Goal: Transaction & Acquisition: Book appointment/travel/reservation

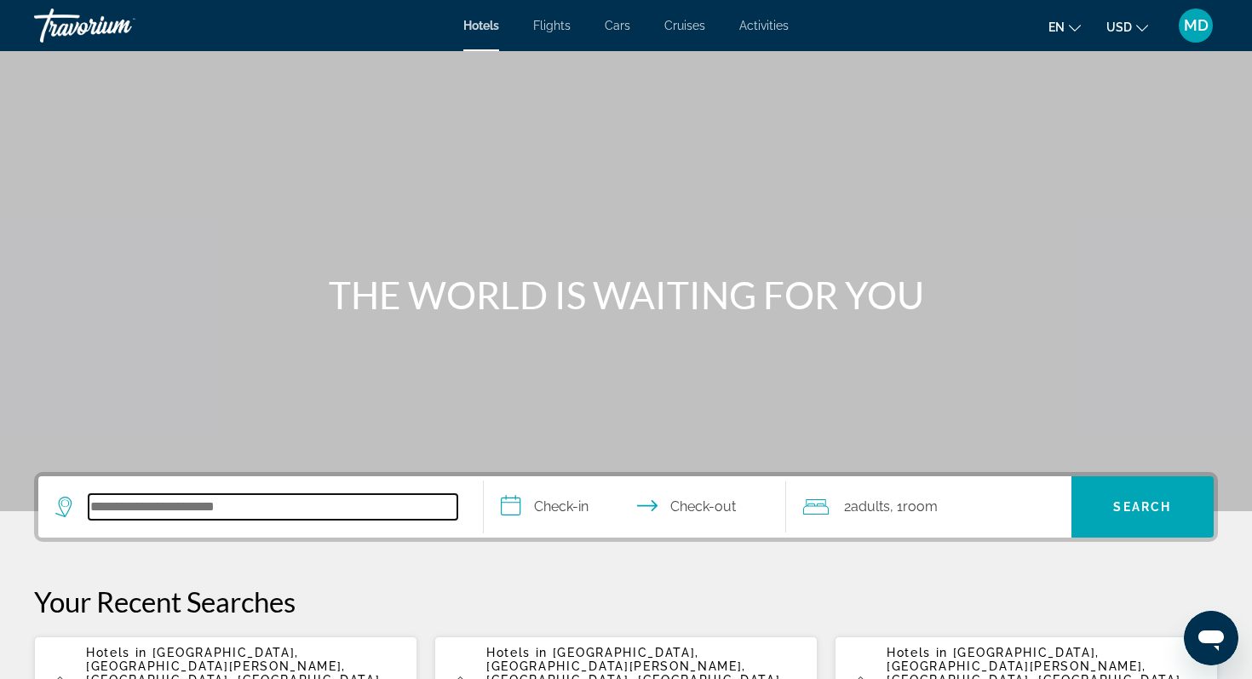
click at [150, 507] on input "Search hotel destination" at bounding box center [273, 507] width 369 height 26
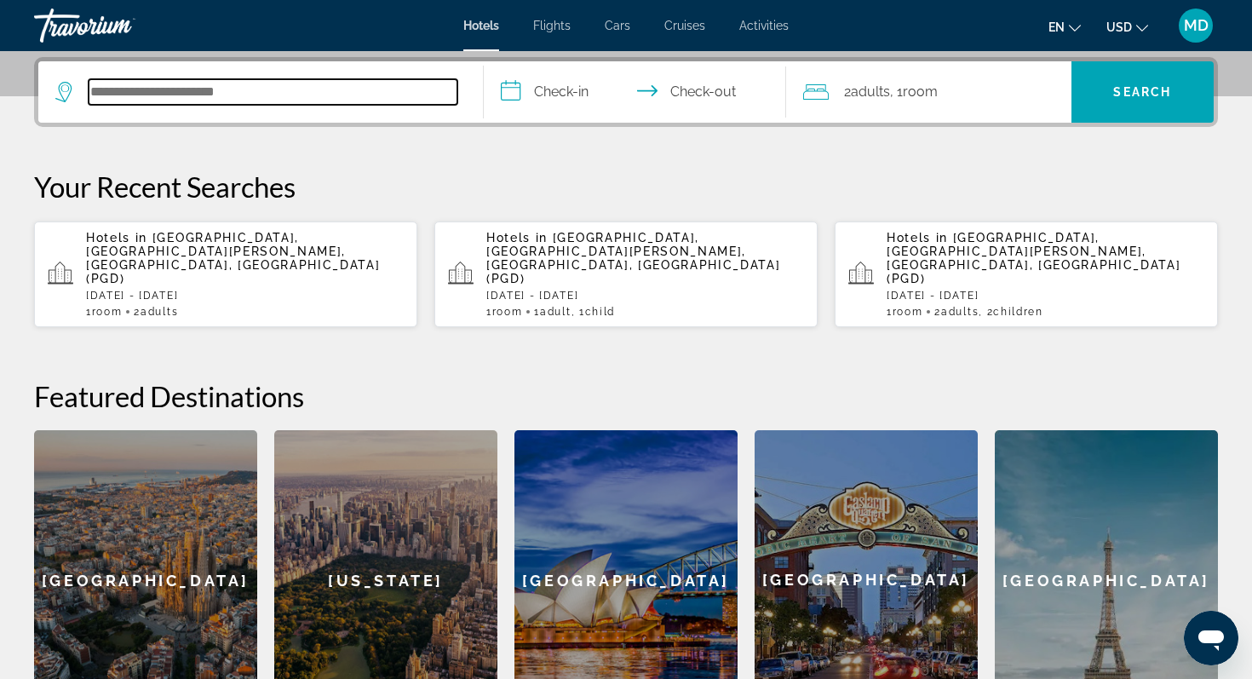
scroll to position [417, 0]
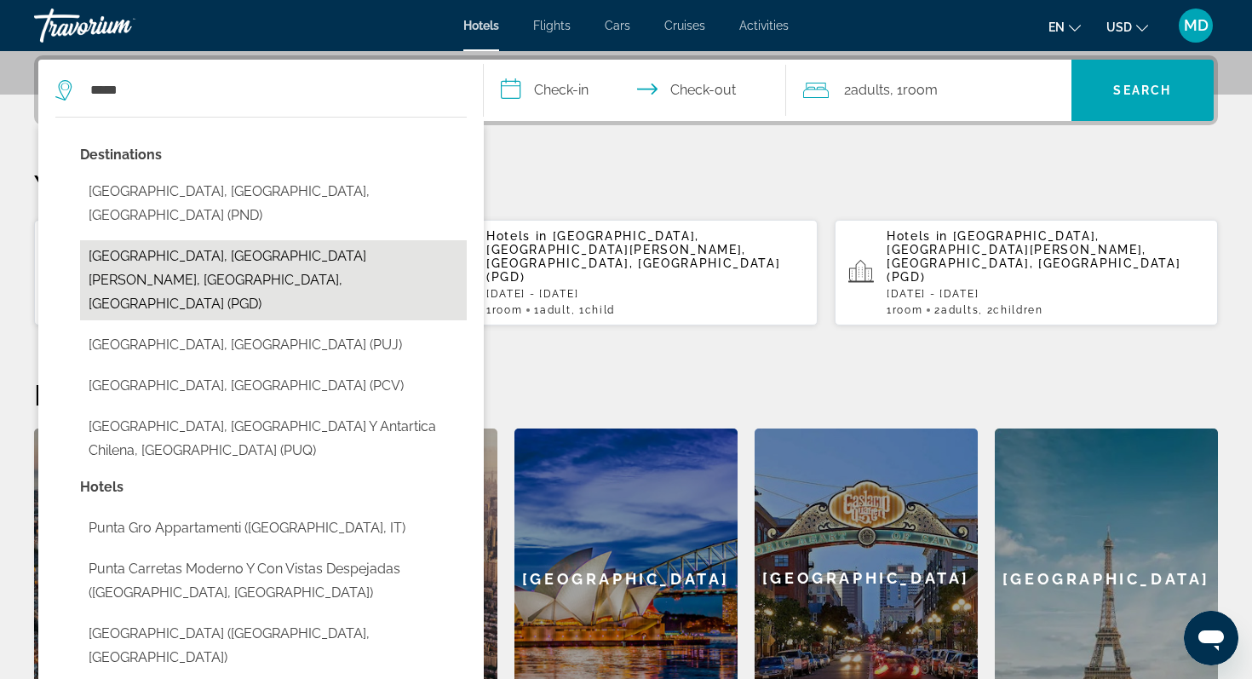
click at [303, 240] on button "[GEOGRAPHIC_DATA], [GEOGRAPHIC_DATA][PERSON_NAME], [GEOGRAPHIC_DATA], [GEOGRAPH…" at bounding box center [273, 280] width 387 height 80
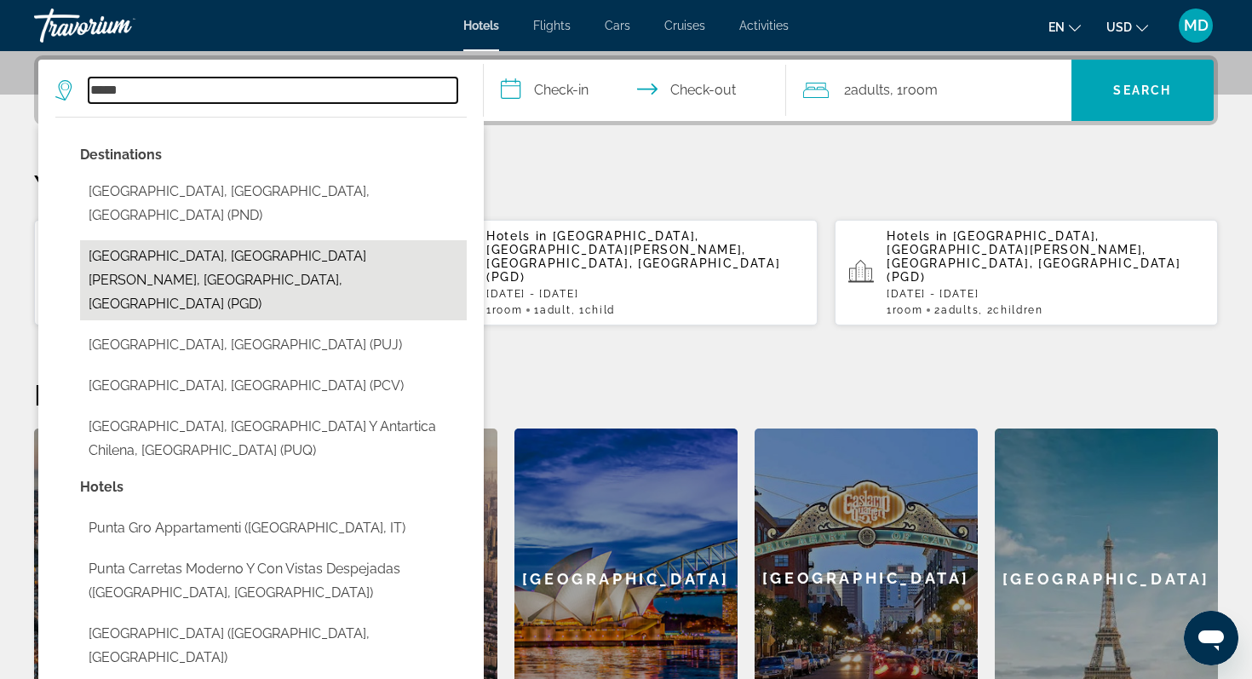
type input "**********"
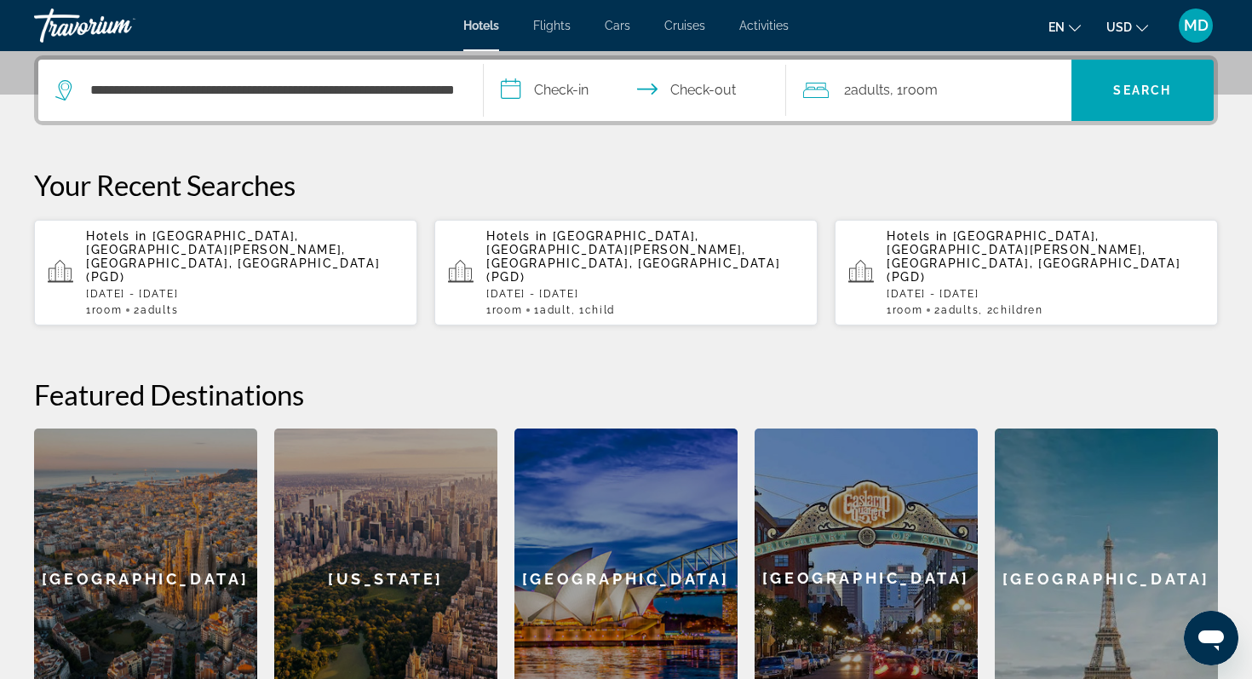
click at [560, 86] on input "**********" at bounding box center [638, 93] width 309 height 66
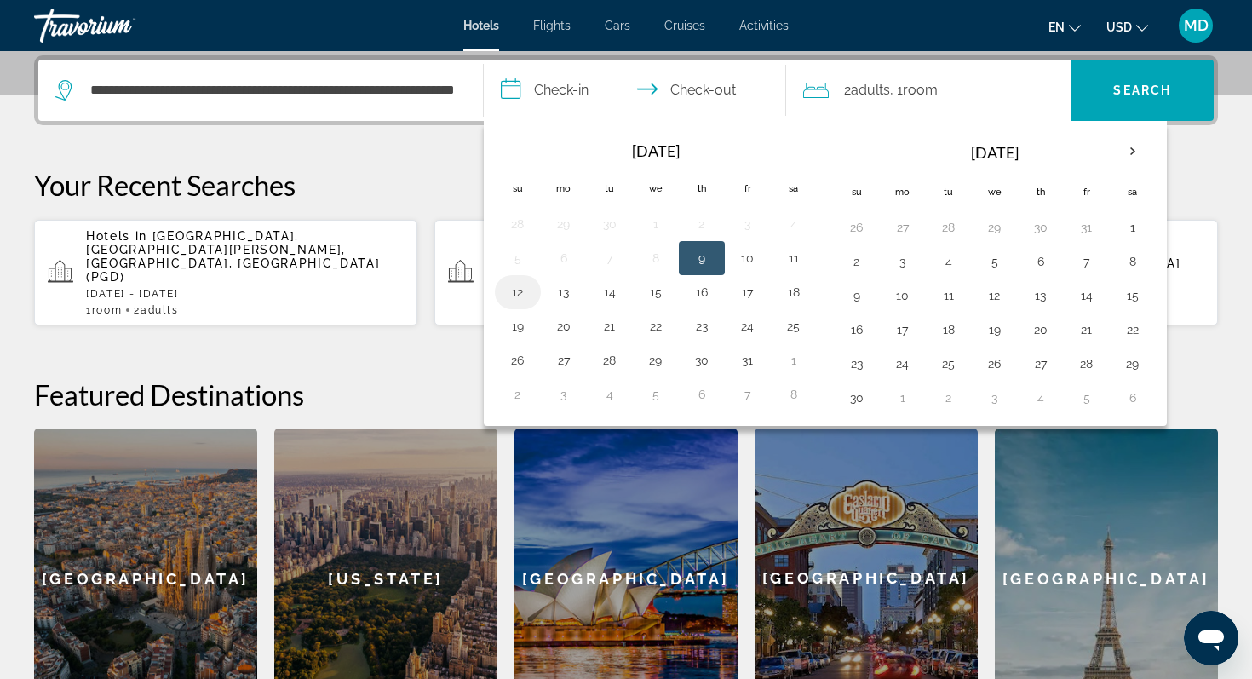
click at [523, 290] on button "12" at bounding box center [517, 292] width 27 height 24
click at [558, 295] on button "13" at bounding box center [563, 292] width 27 height 24
type input "**********"
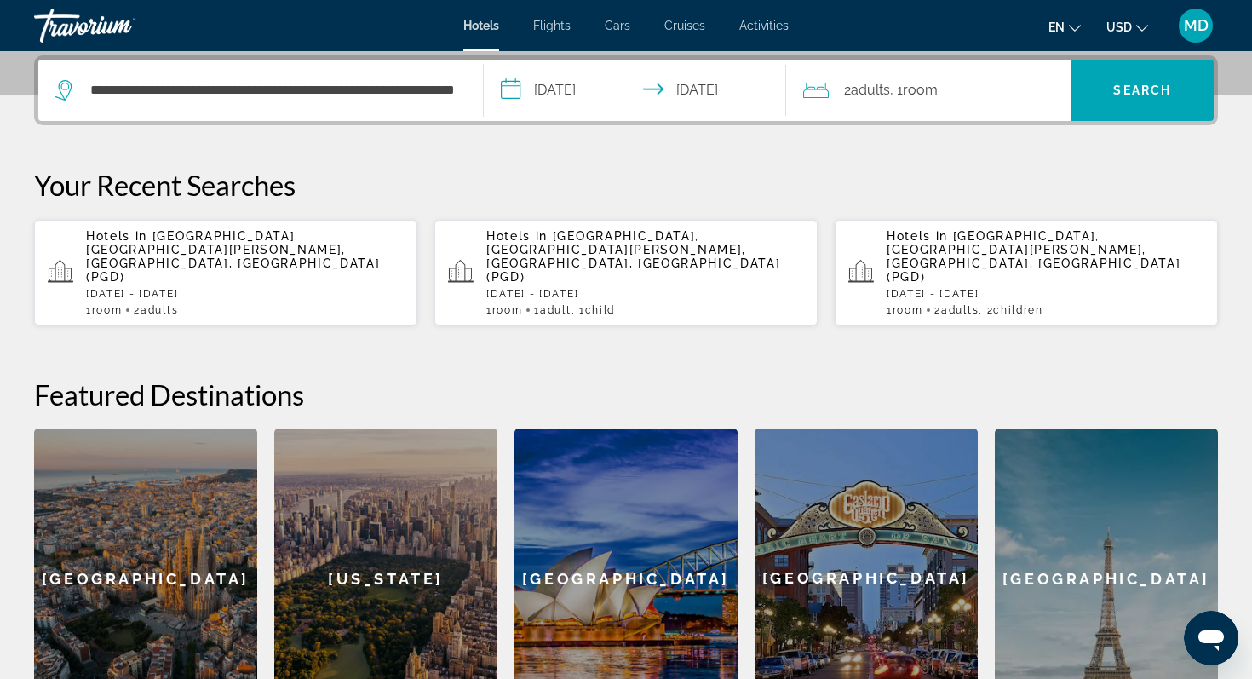
click at [873, 89] on span "Adults" at bounding box center [870, 90] width 39 height 16
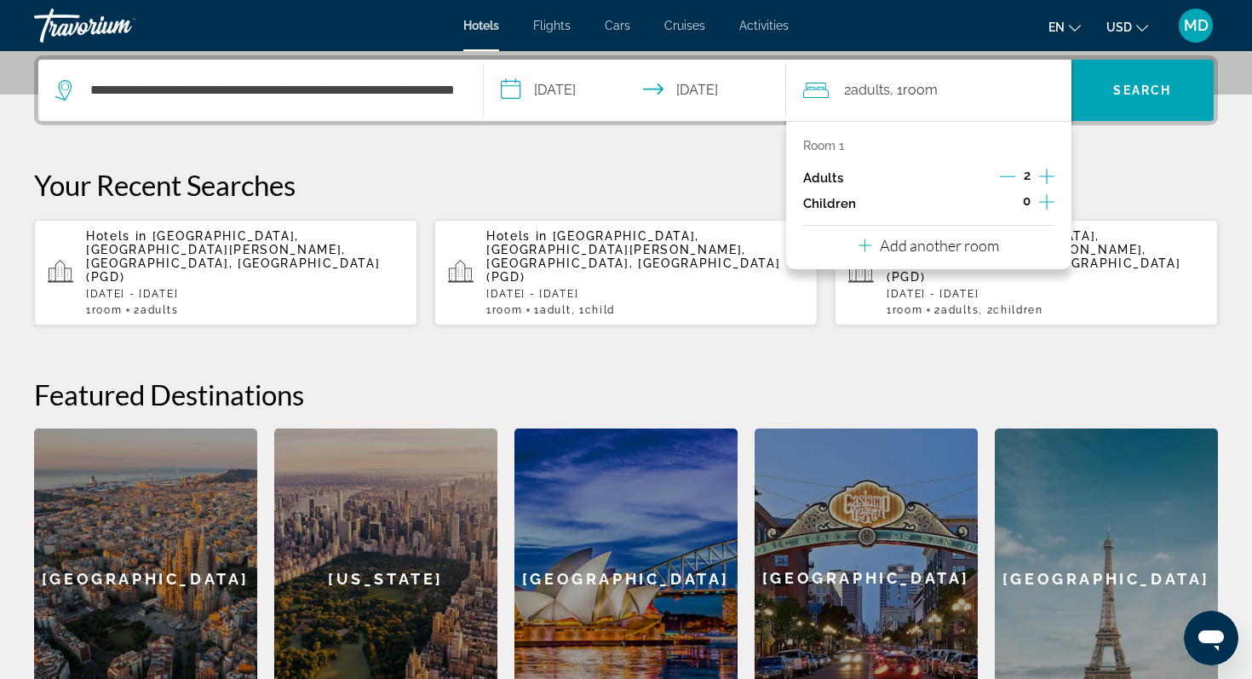
click at [1011, 172] on icon "Decrement adults" at bounding box center [1007, 176] width 15 height 15
click at [1043, 196] on icon "Increment children" at bounding box center [1046, 202] width 15 height 20
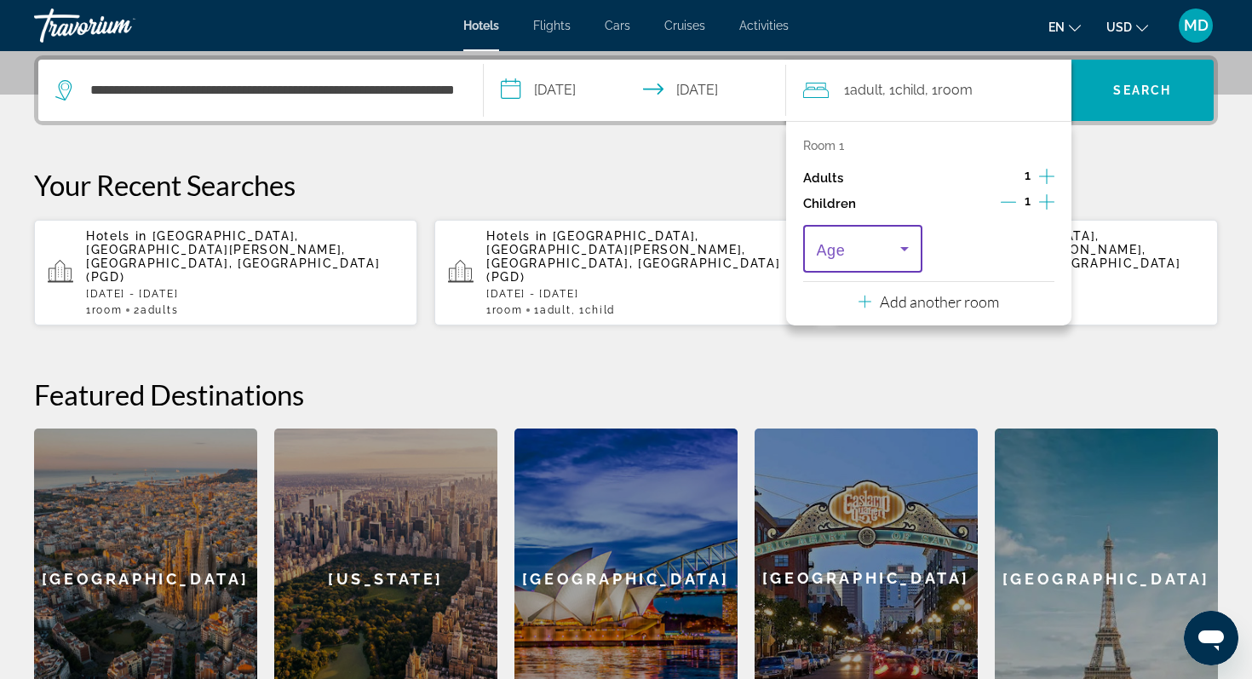
click at [895, 248] on icon "Travelers: 1 adult, 1 child" at bounding box center [904, 248] width 20 height 20
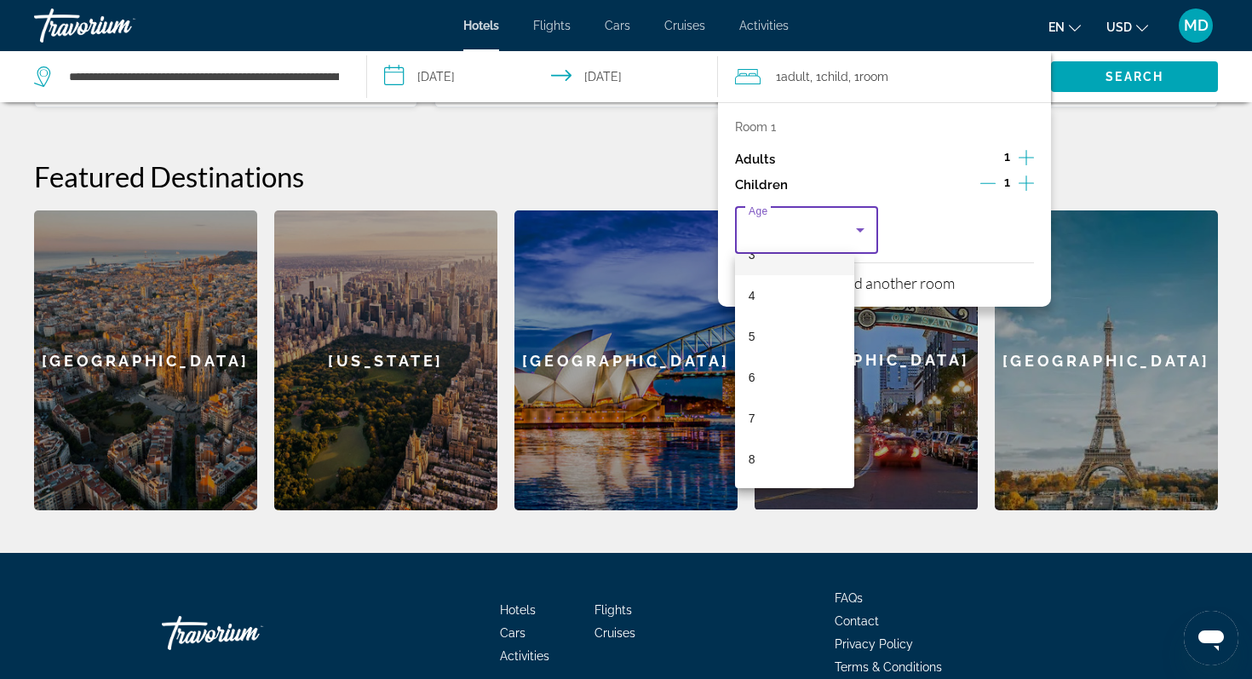
scroll to position [152, 0]
click at [794, 451] on mat-option "8" at bounding box center [794, 456] width 119 height 41
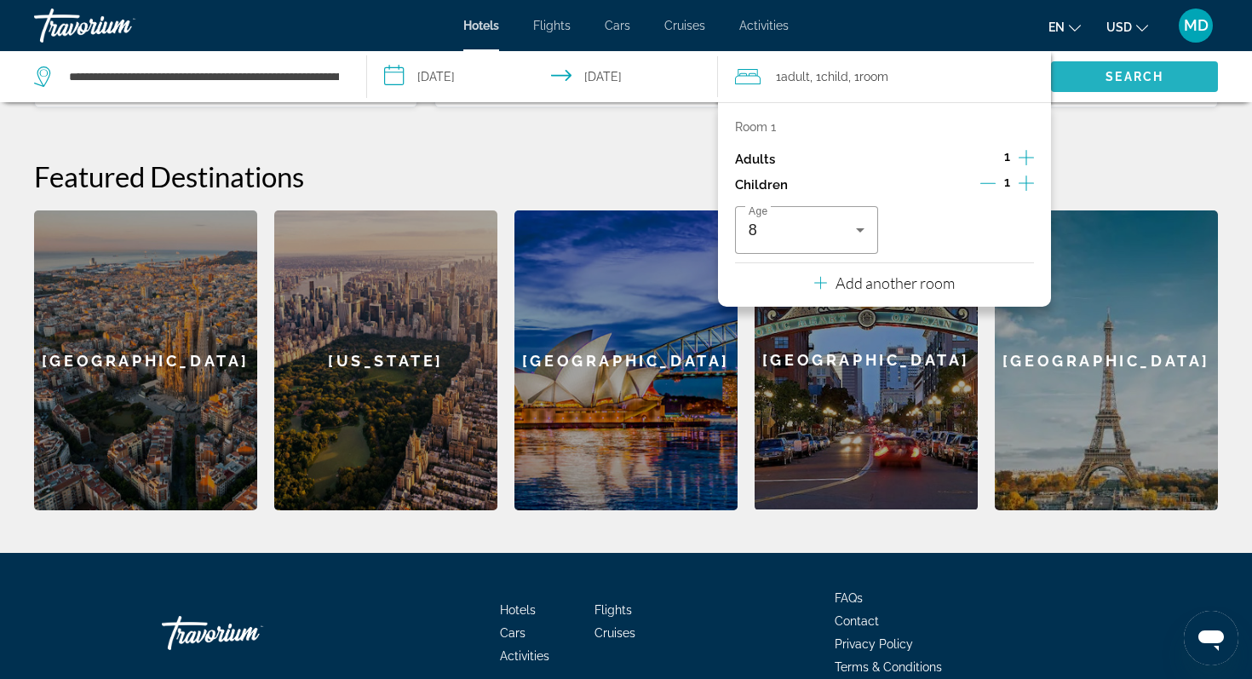
click at [1118, 78] on span "Search" at bounding box center [1135, 77] width 58 height 14
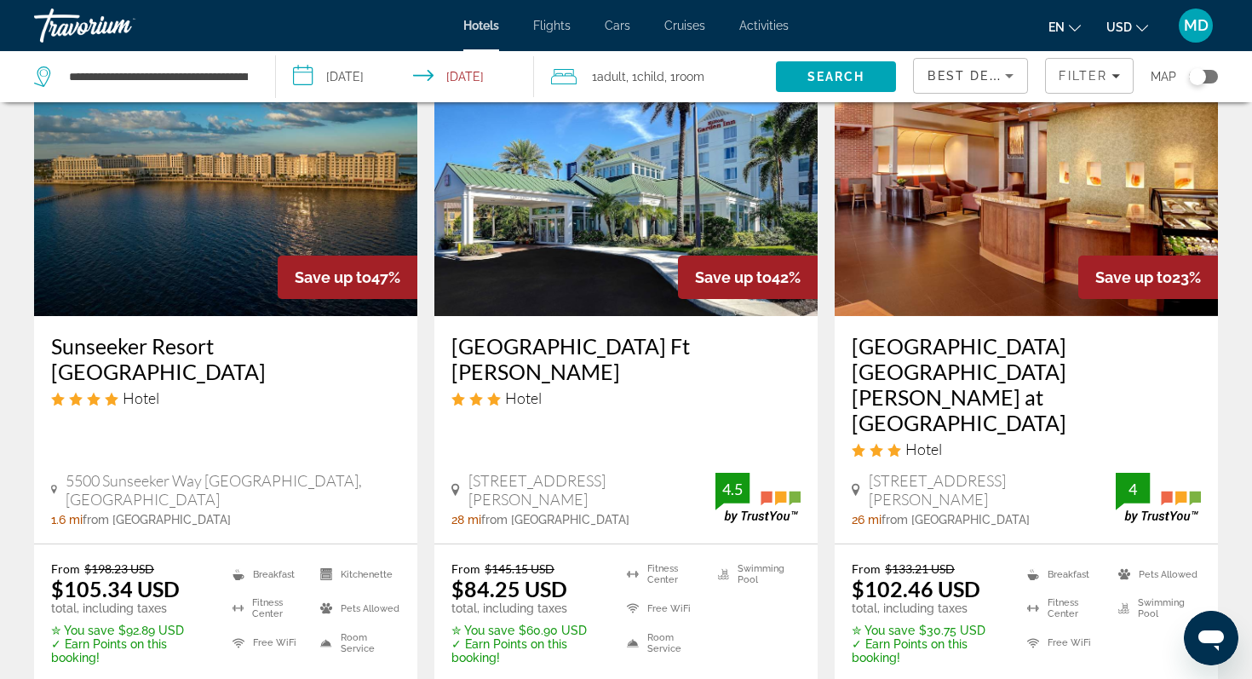
scroll to position [127, 0]
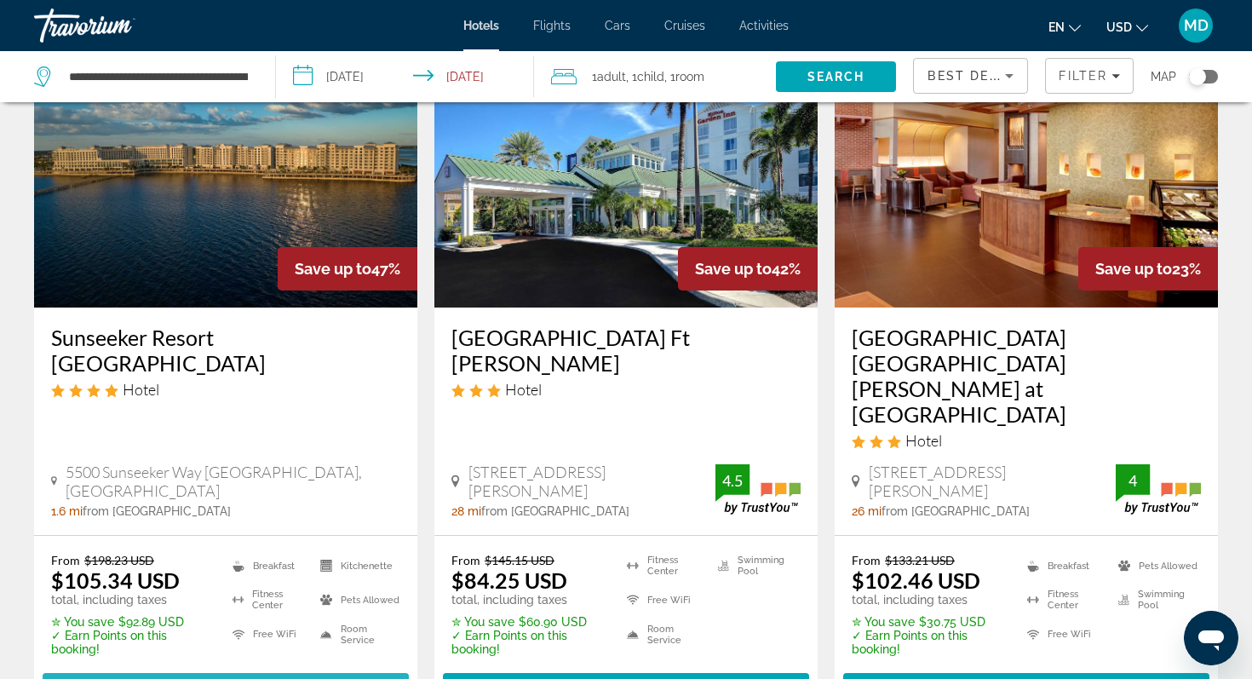
click at [228, 678] on span "Select Room" at bounding box center [226, 688] width 102 height 14
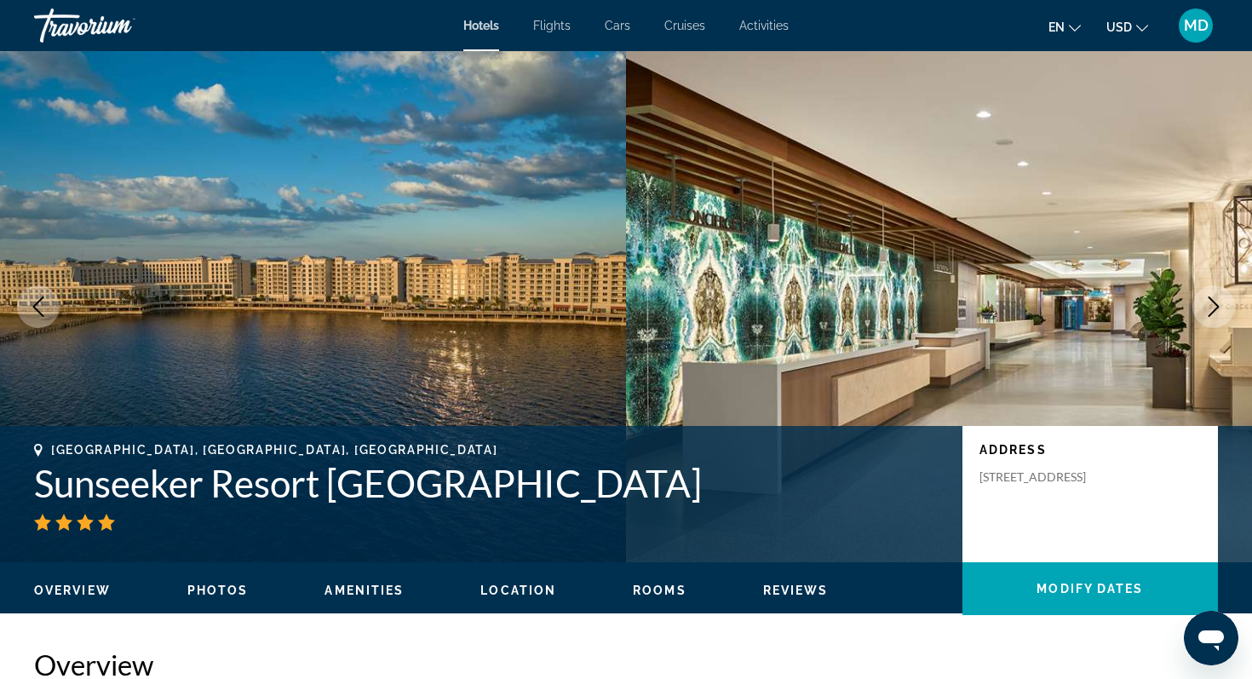
click at [1219, 313] on icon "Next image" at bounding box center [1214, 306] width 20 height 20
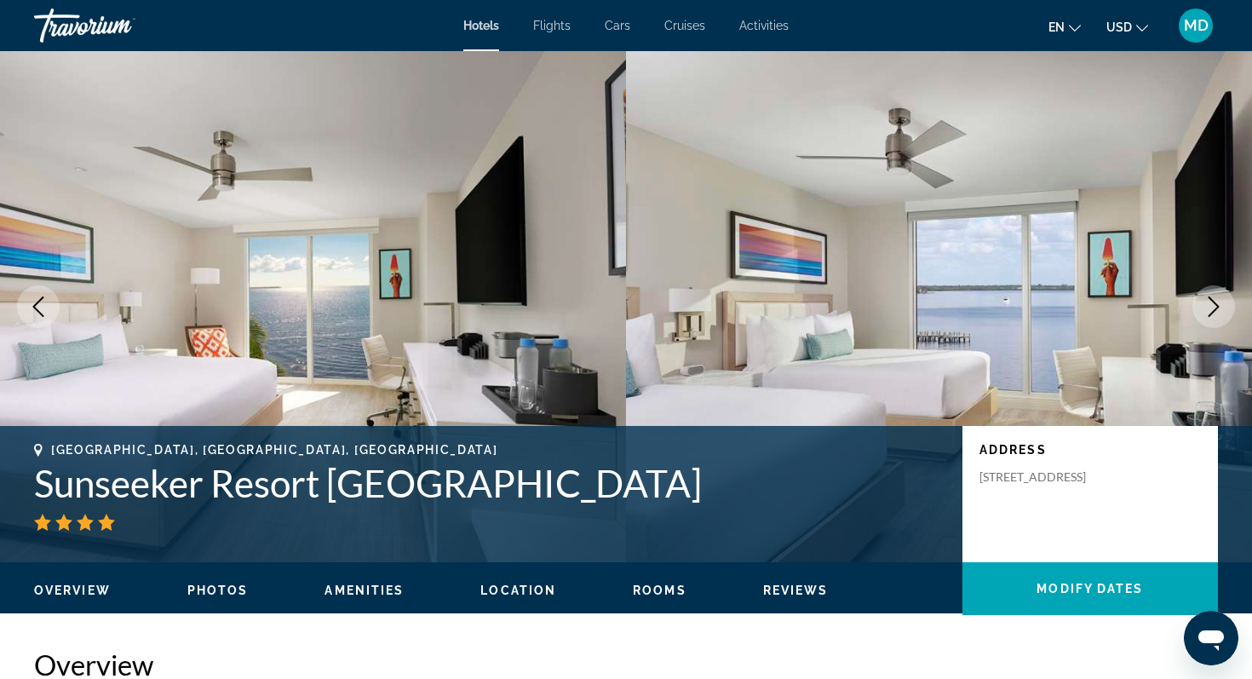
click at [1219, 313] on icon "Next image" at bounding box center [1214, 306] width 20 height 20
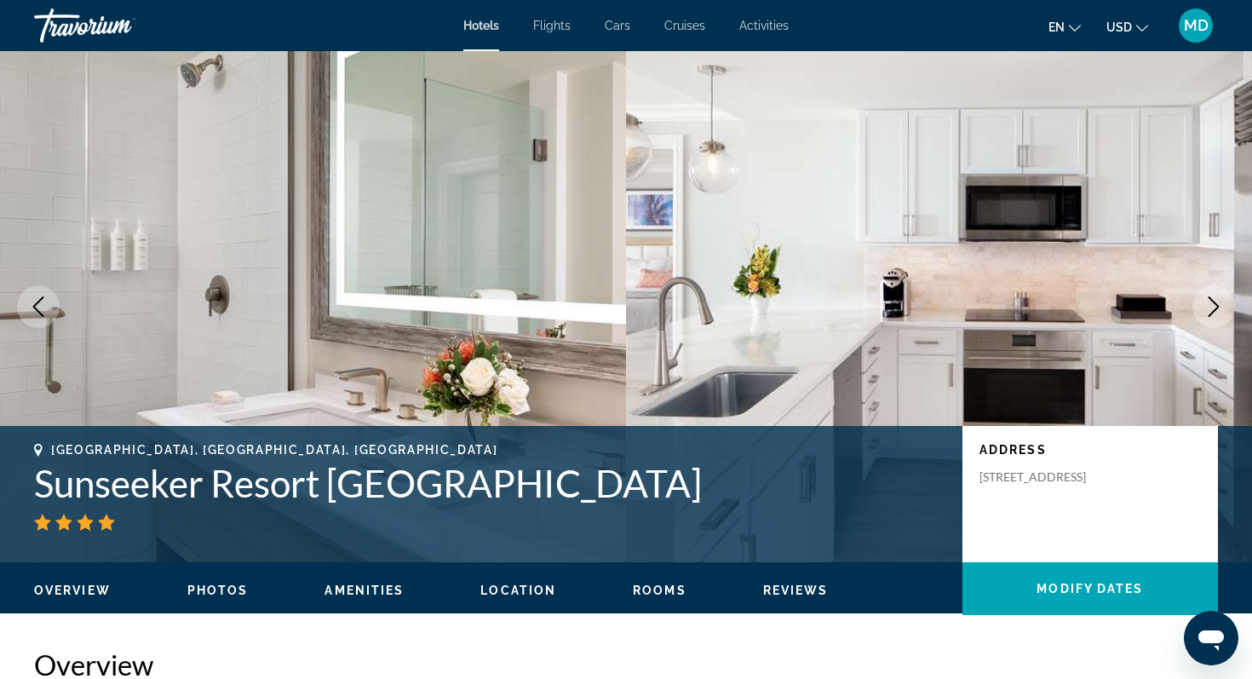
click at [1219, 313] on icon "Next image" at bounding box center [1214, 306] width 20 height 20
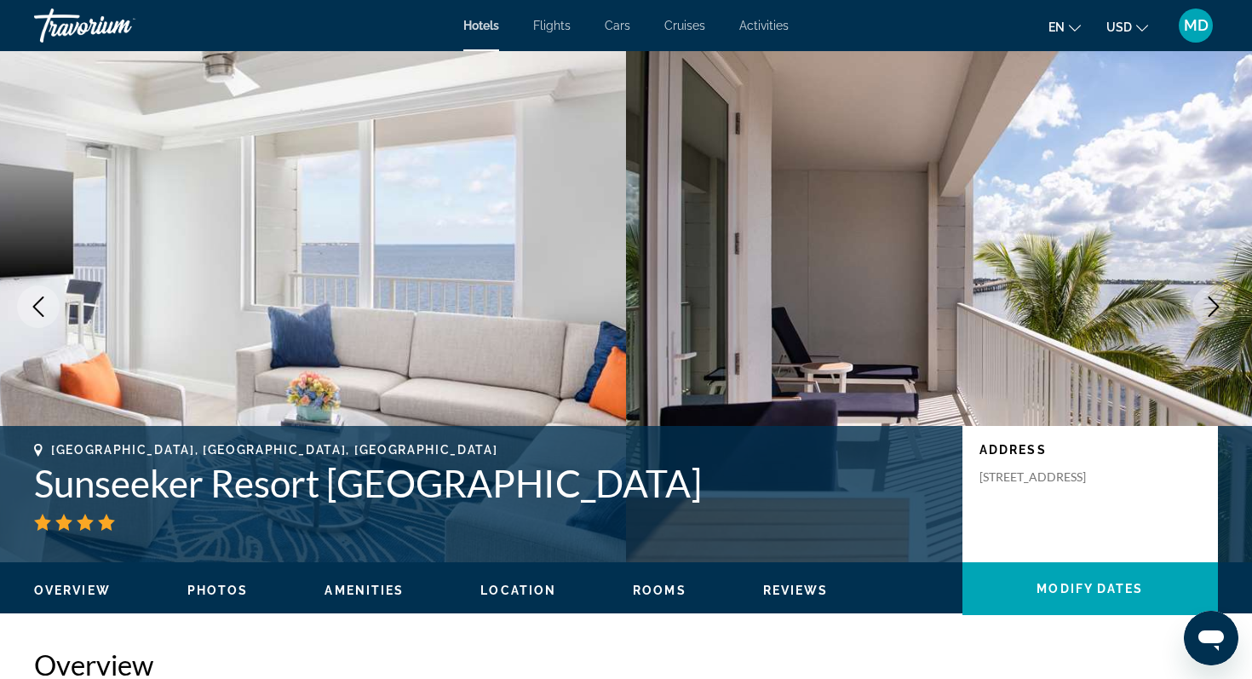
click at [1219, 313] on icon "Next image" at bounding box center [1214, 306] width 20 height 20
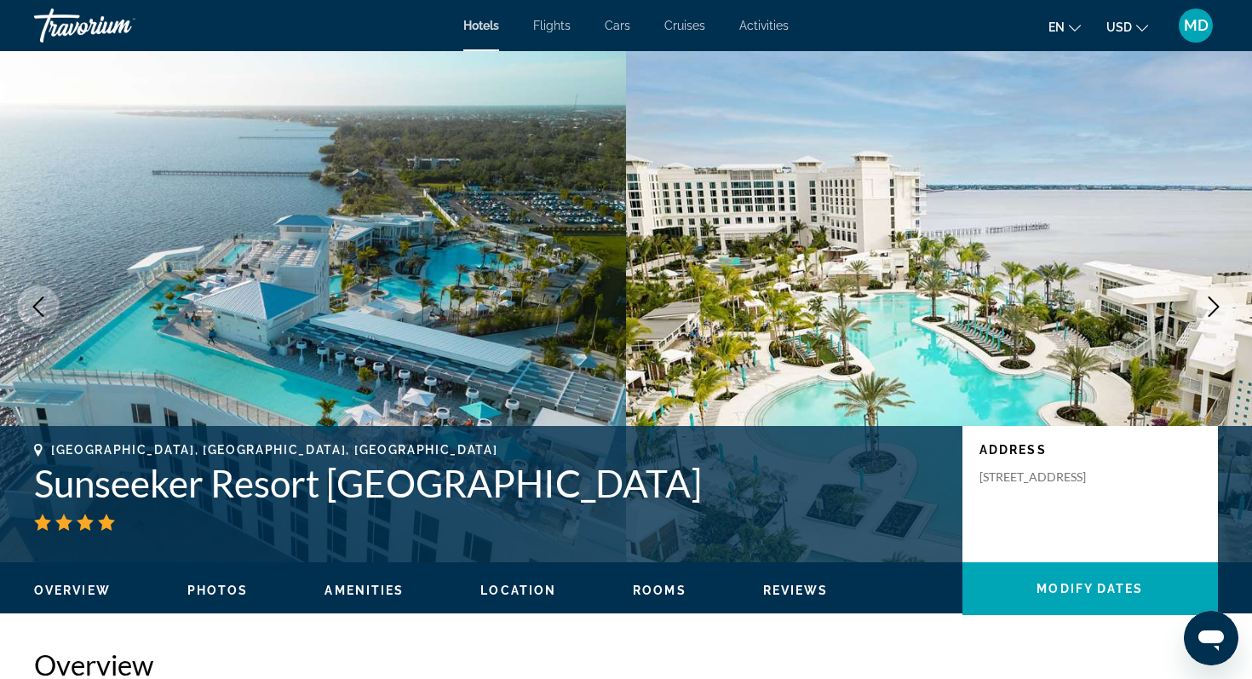
click at [1219, 313] on icon "Next image" at bounding box center [1214, 306] width 20 height 20
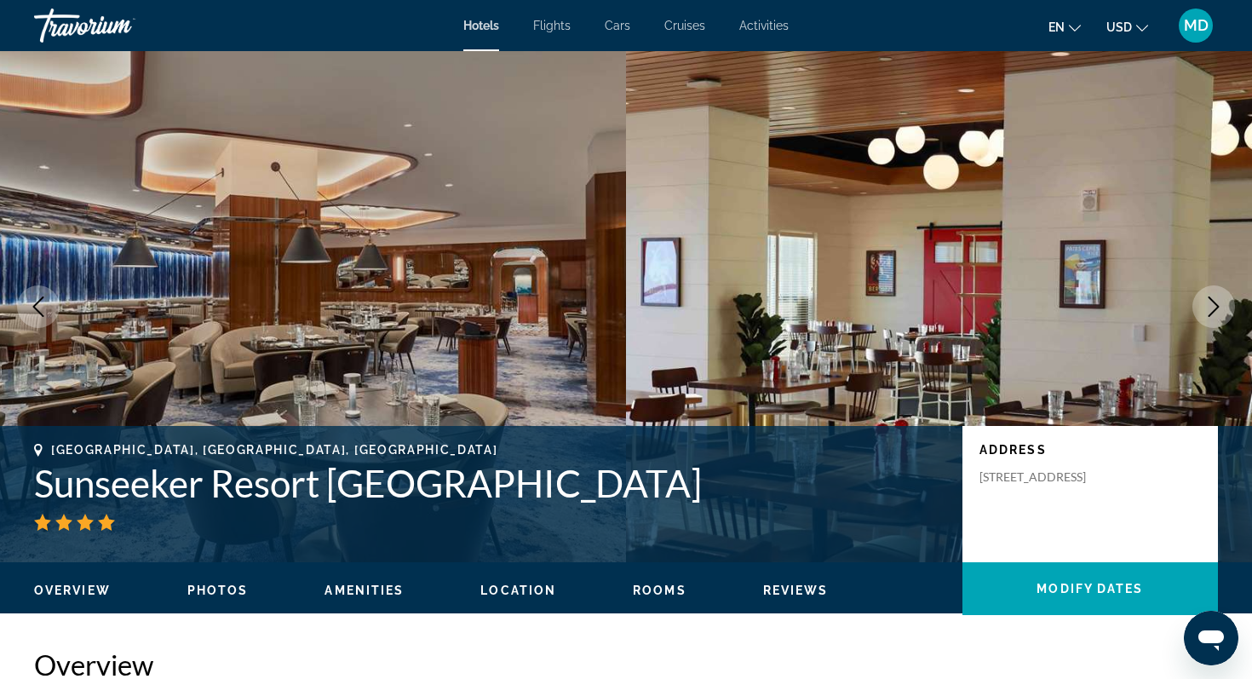
click at [1219, 313] on icon "Next image" at bounding box center [1214, 306] width 20 height 20
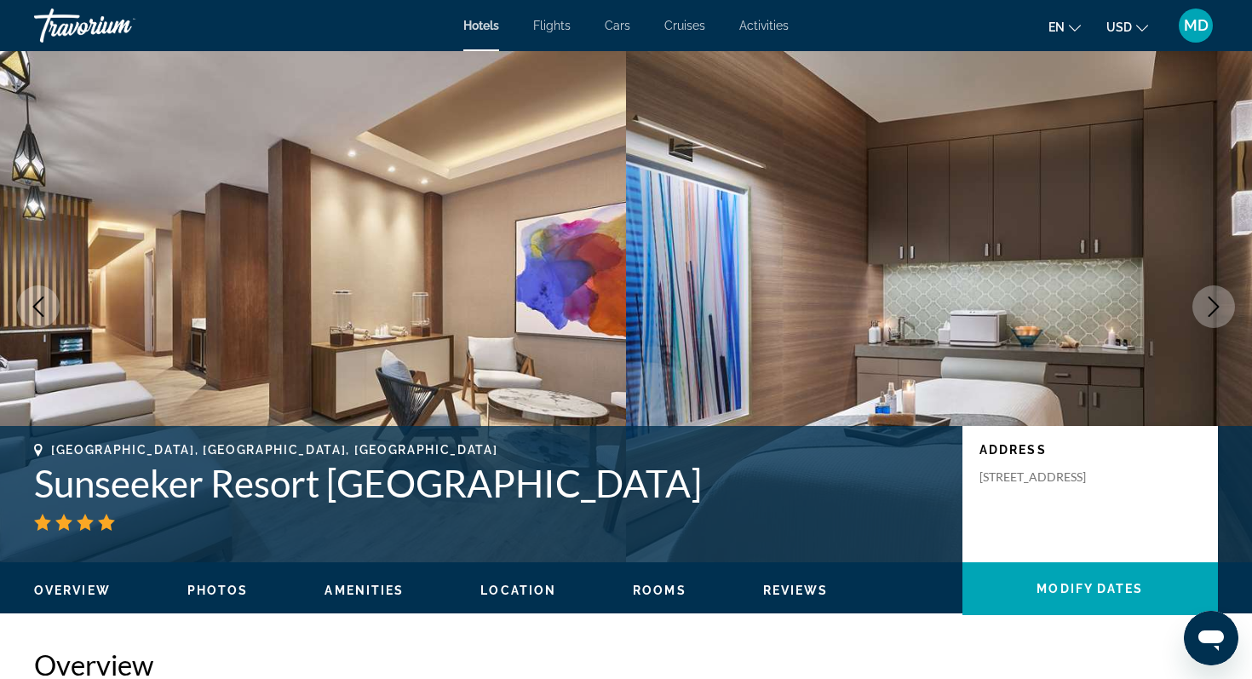
click at [1219, 313] on icon "Next image" at bounding box center [1214, 306] width 20 height 20
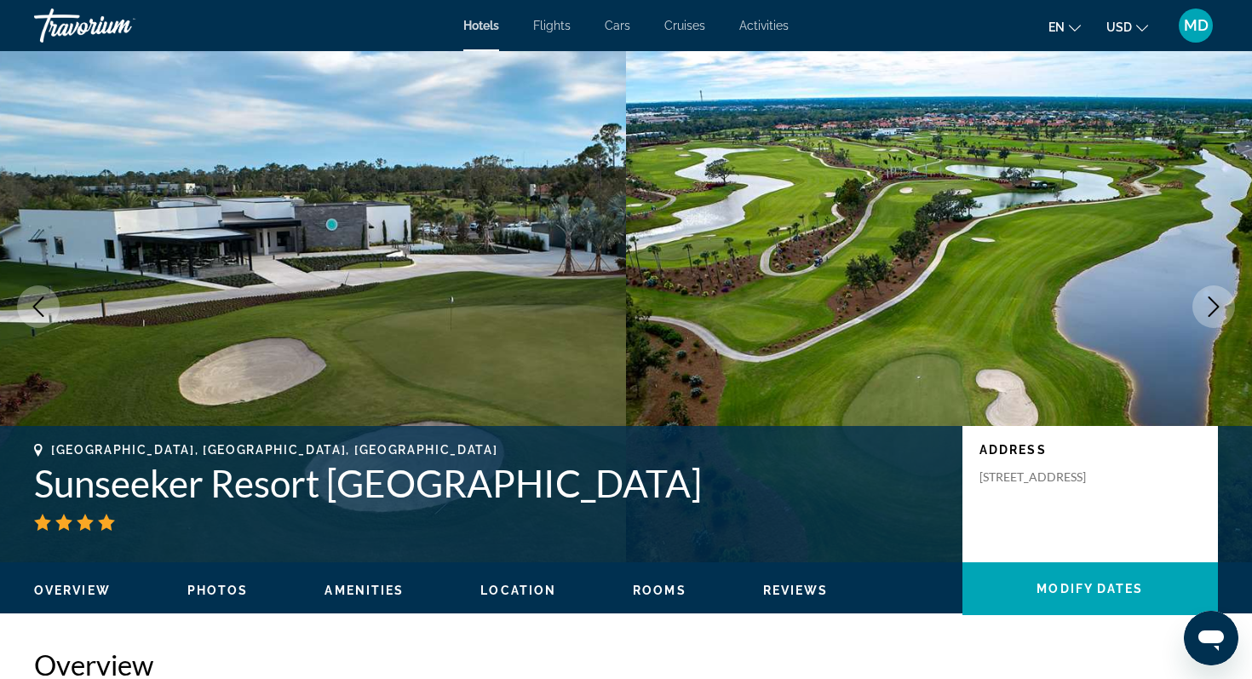
click at [1219, 313] on icon "Next image" at bounding box center [1214, 306] width 20 height 20
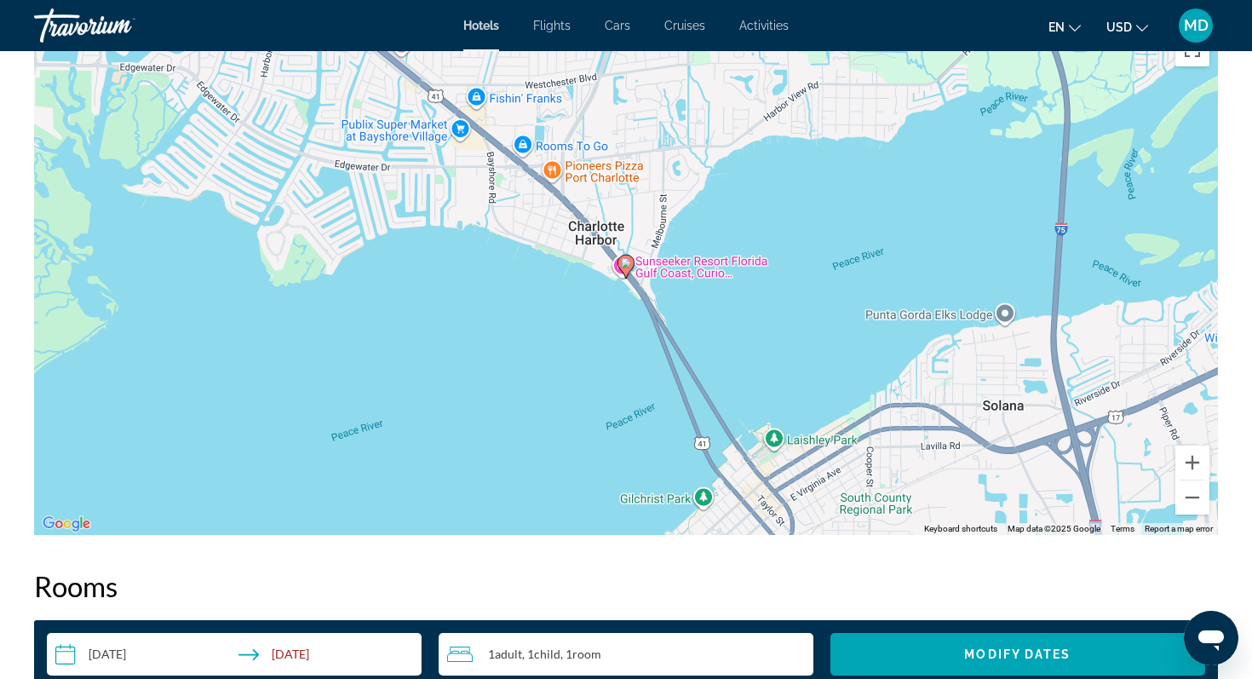
scroll to position [1363, 0]
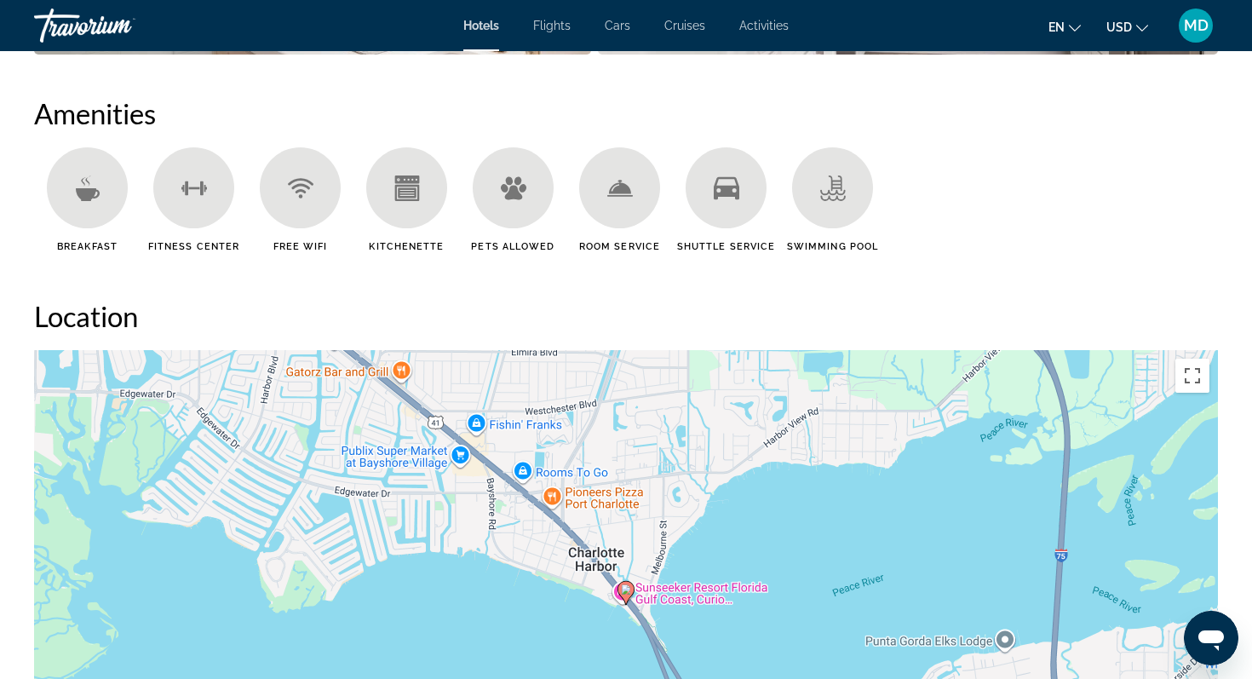
click at [761, 20] on span "Activities" at bounding box center [763, 26] width 49 height 14
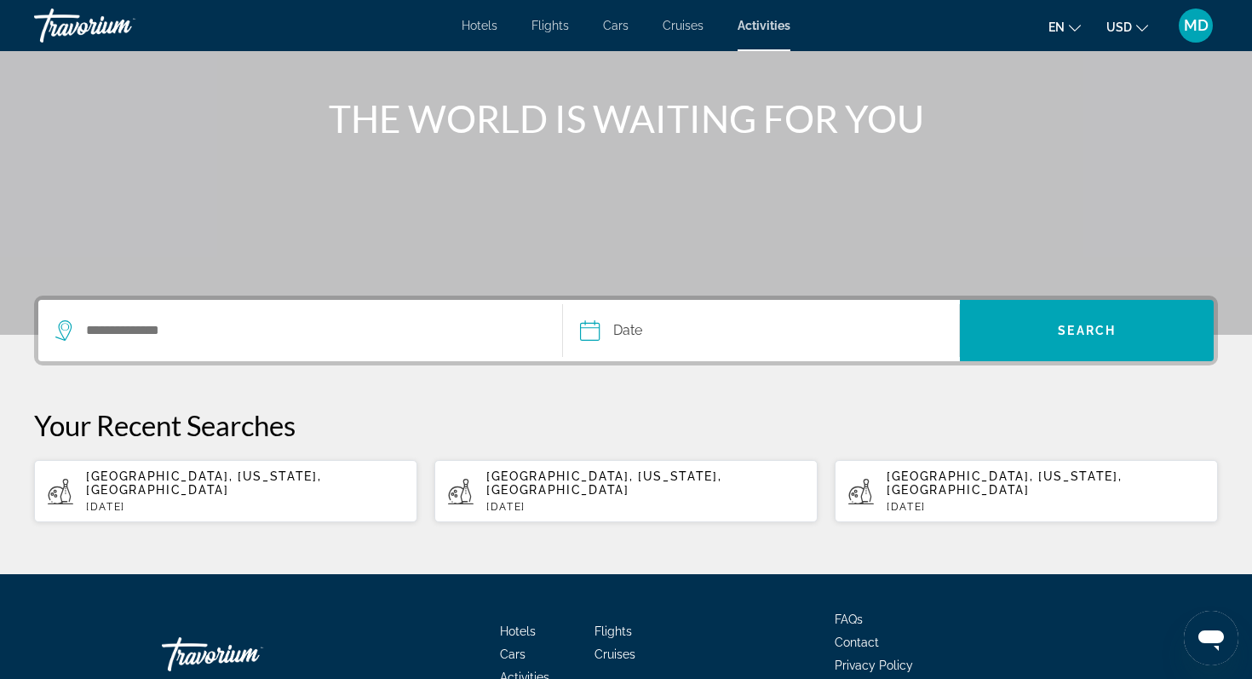
scroll to position [181, 0]
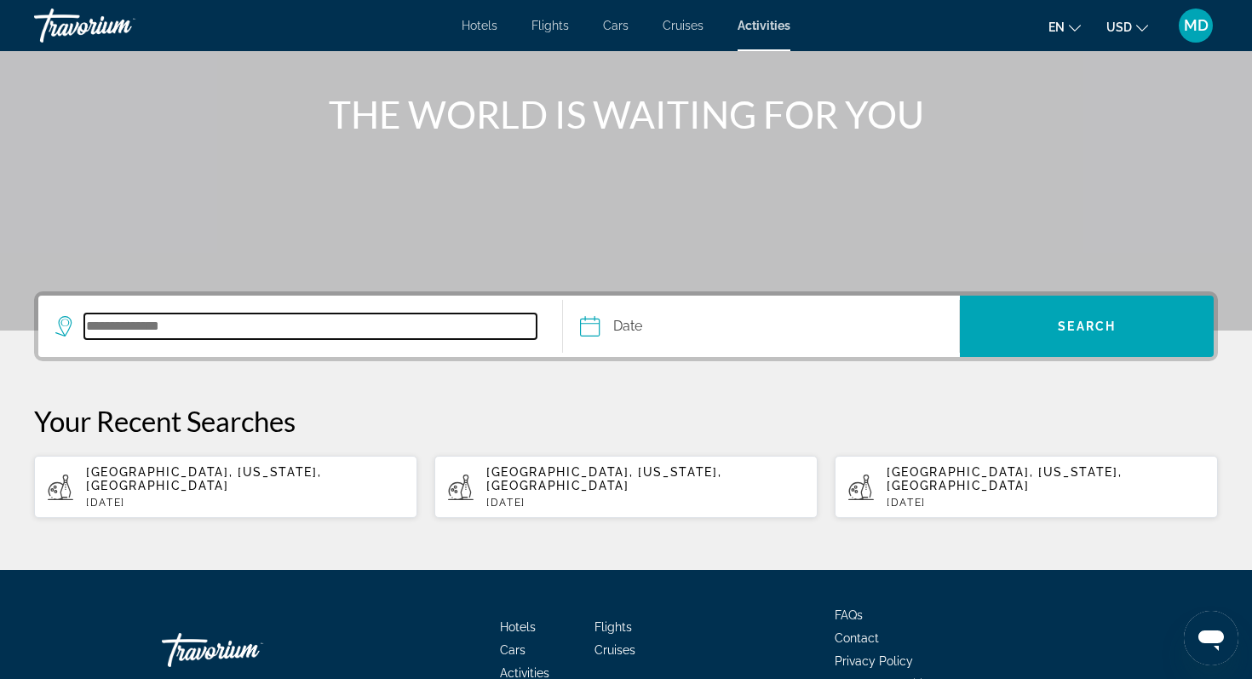
click at [200, 316] on input "Search destination" at bounding box center [310, 326] width 452 height 26
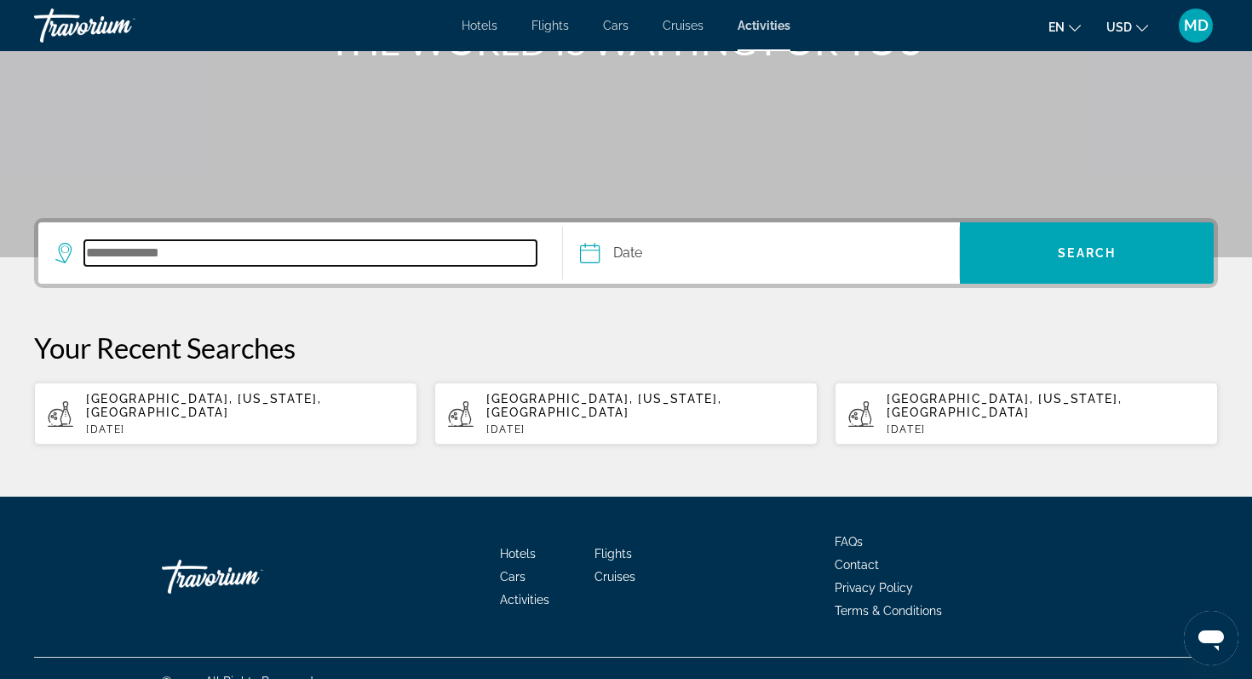
scroll to position [267, 0]
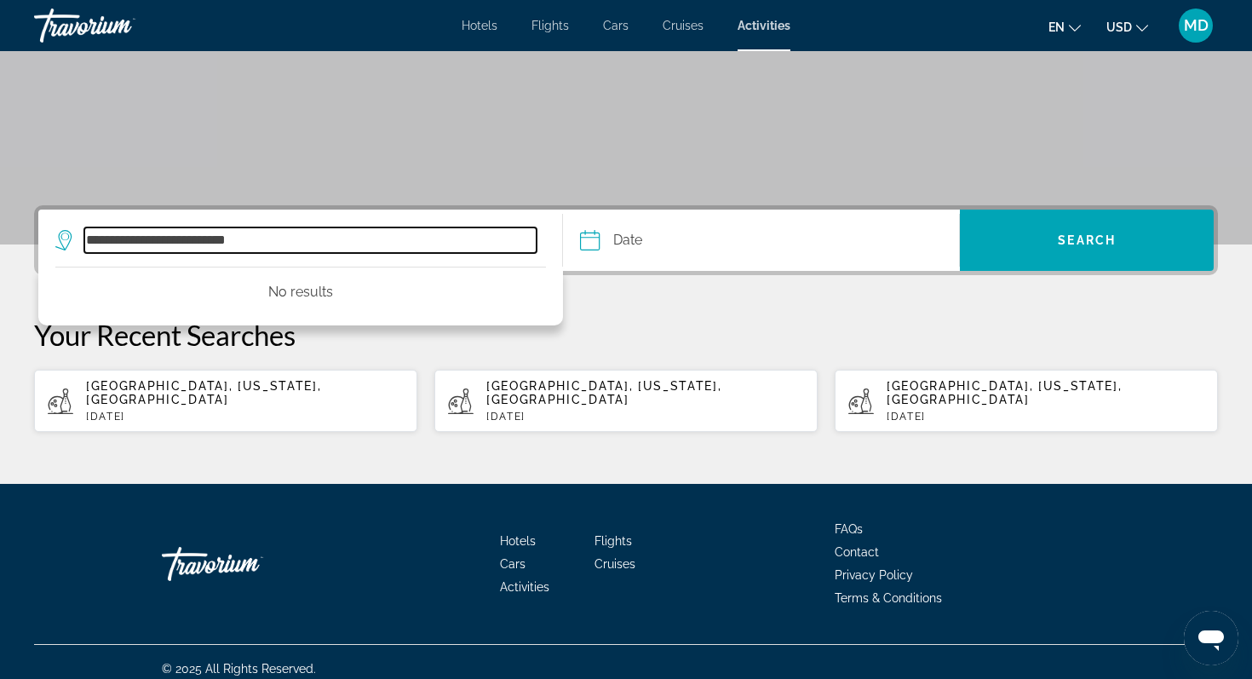
type input "**********"
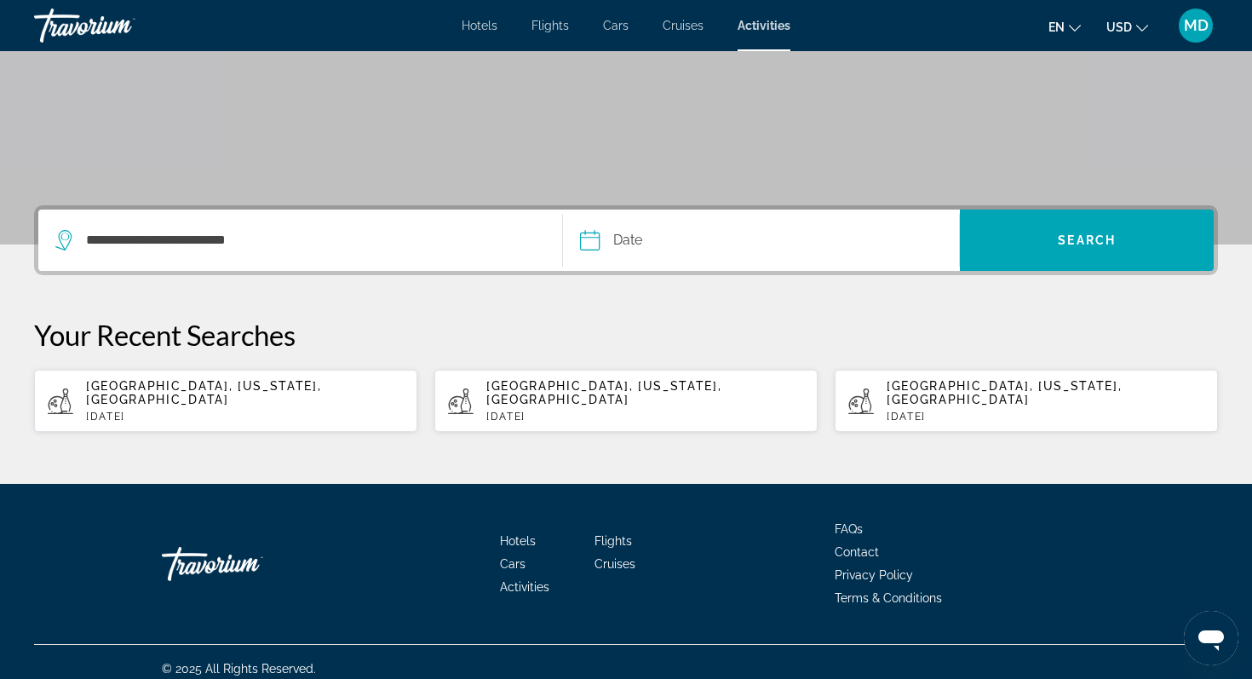
click at [636, 243] on input "Date" at bounding box center [674, 243] width 197 height 66
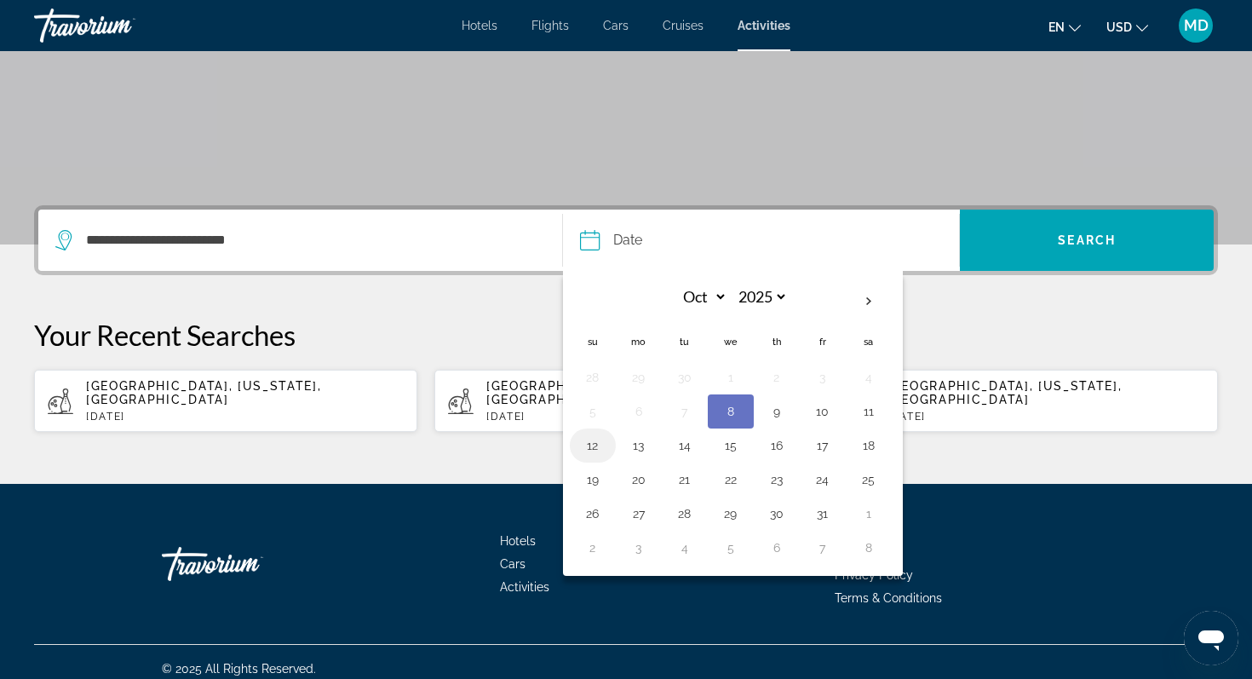
click at [595, 448] on button "12" at bounding box center [592, 446] width 27 height 24
type input "**********"
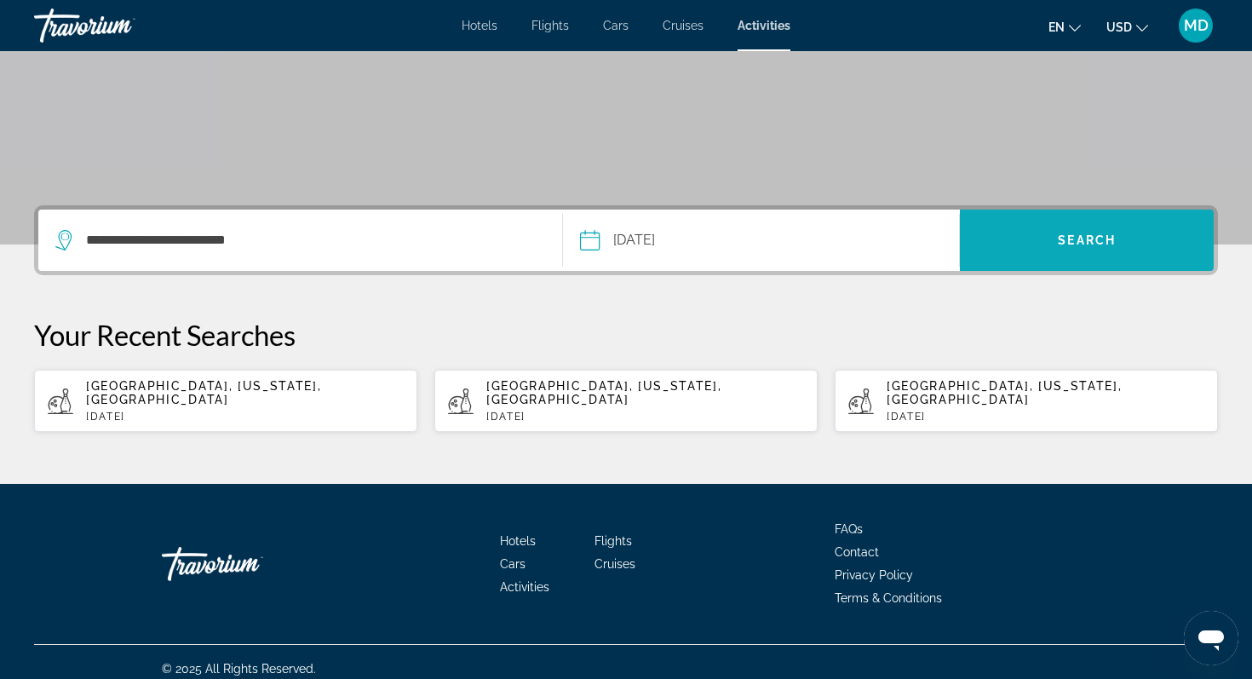
click at [1066, 240] on span "Search" at bounding box center [1087, 240] width 58 height 14
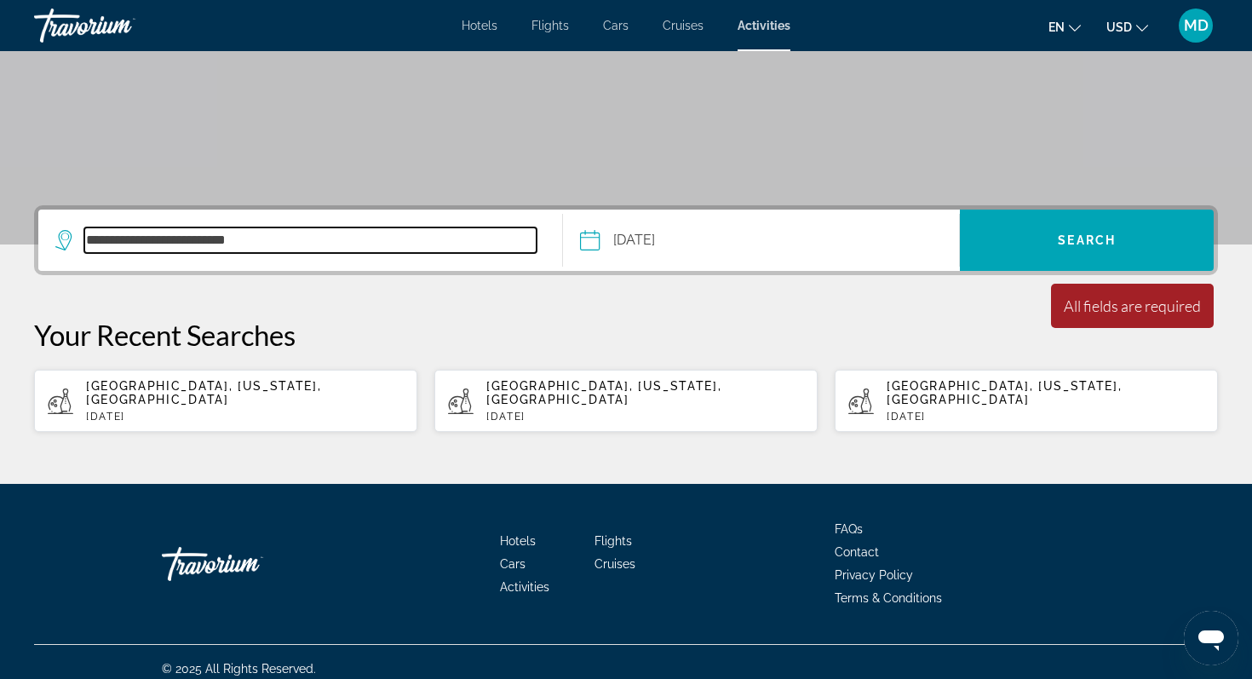
click at [261, 234] on input "**********" at bounding box center [310, 240] width 452 height 26
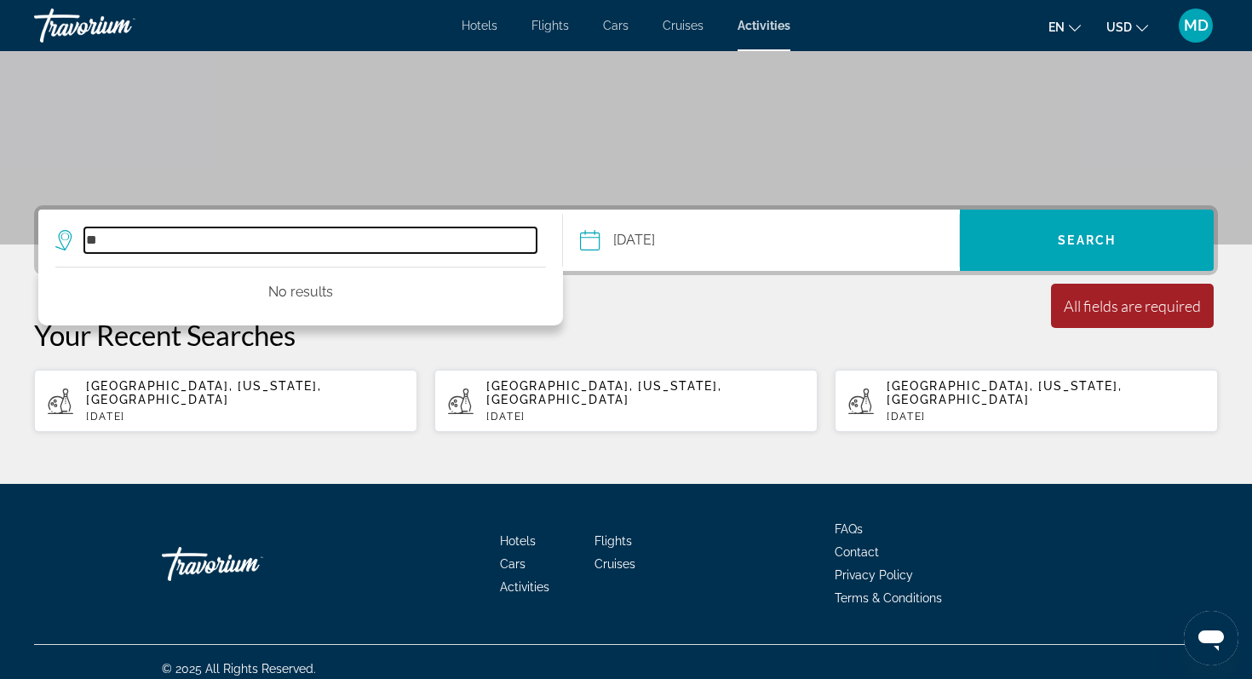
type input "*"
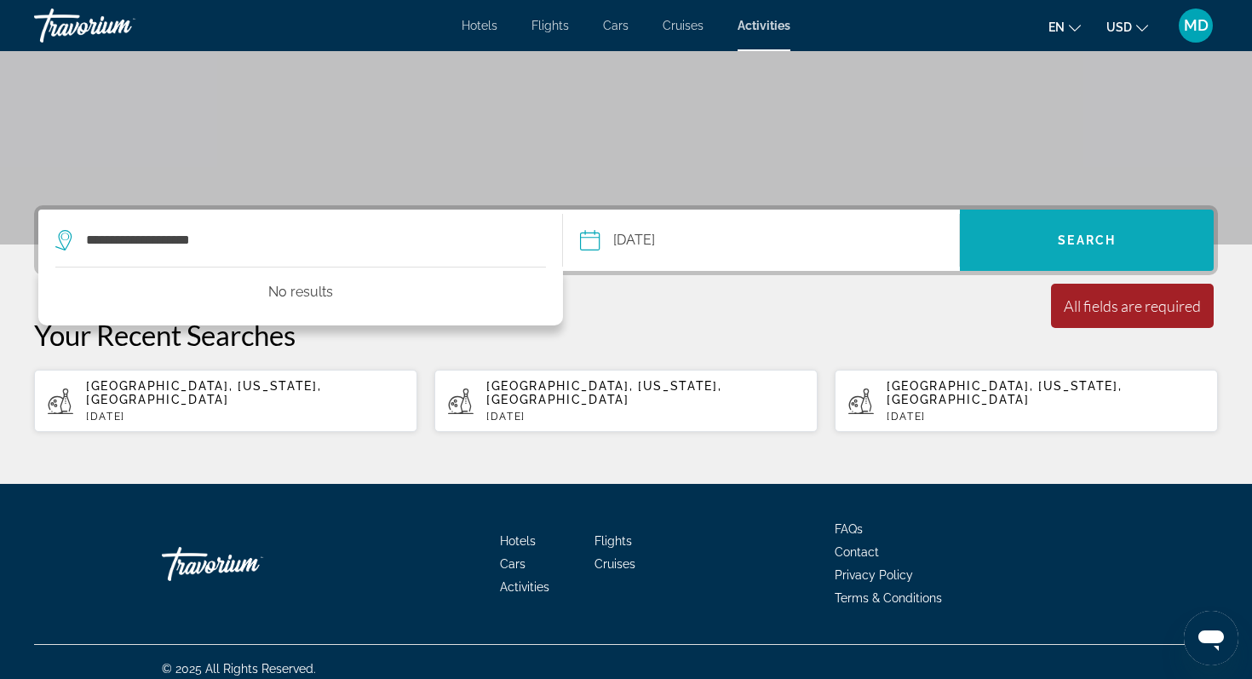
click at [1077, 263] on span "Search" at bounding box center [1087, 240] width 254 height 61
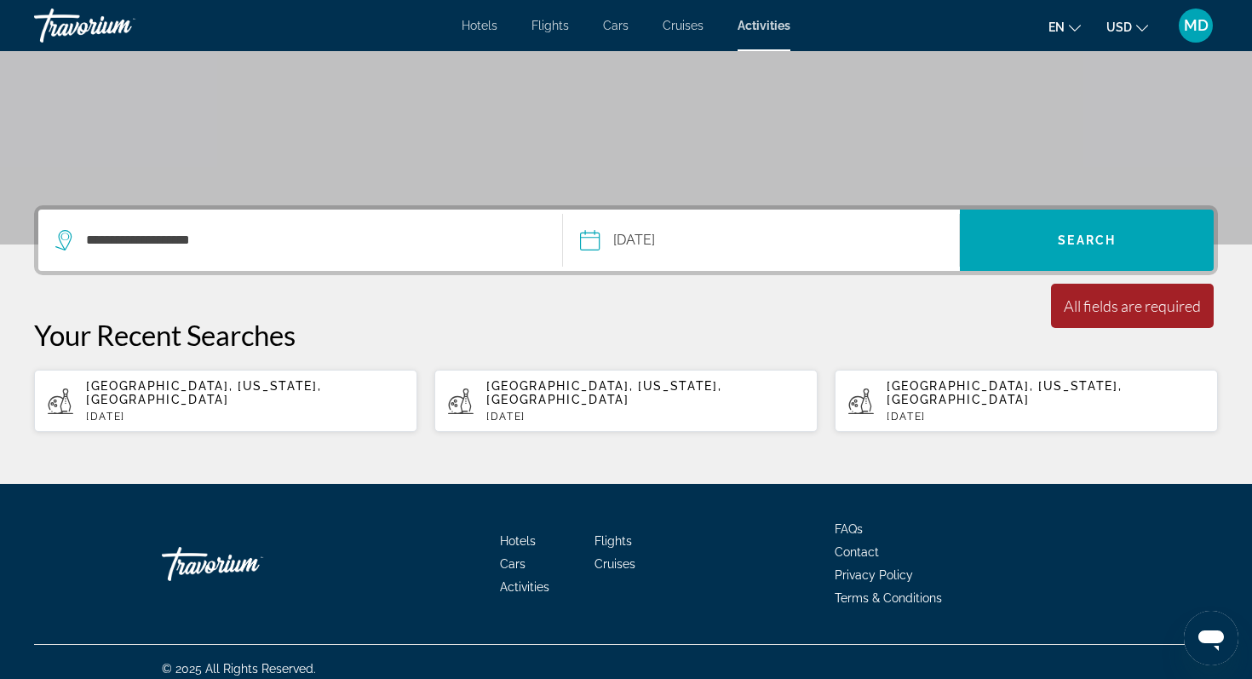
click at [281, 254] on div "**********" at bounding box center [300, 240] width 490 height 61
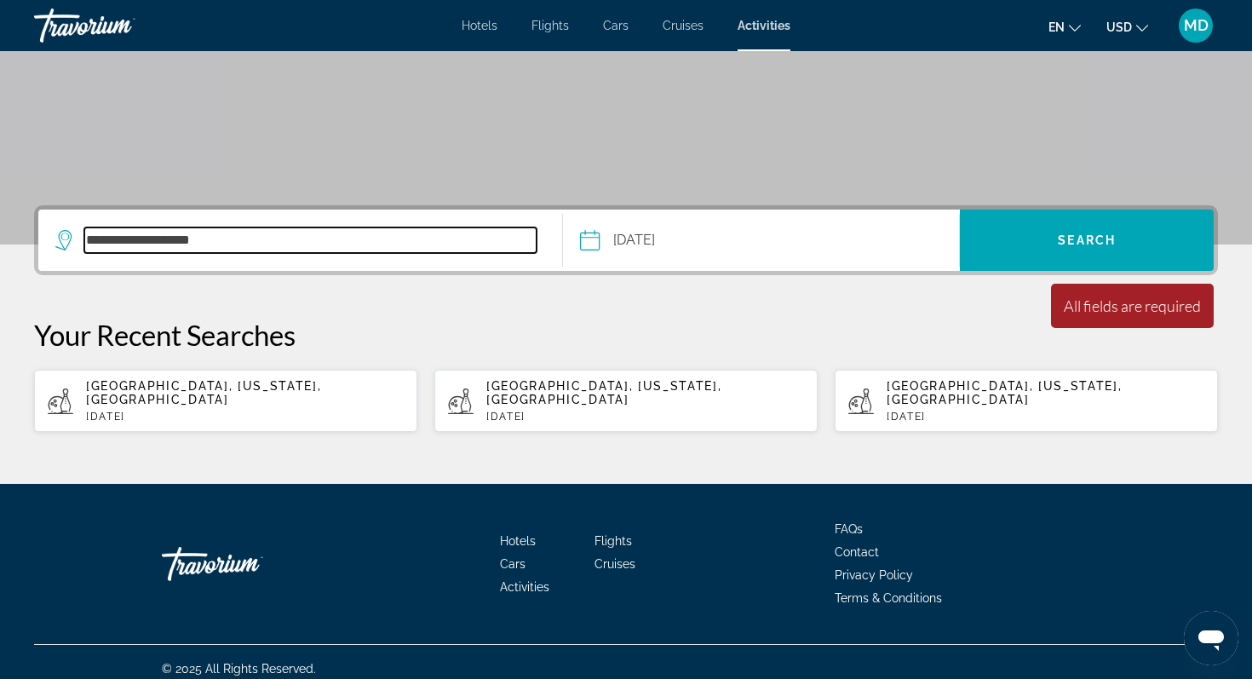
click at [216, 238] on input "**********" at bounding box center [310, 240] width 452 height 26
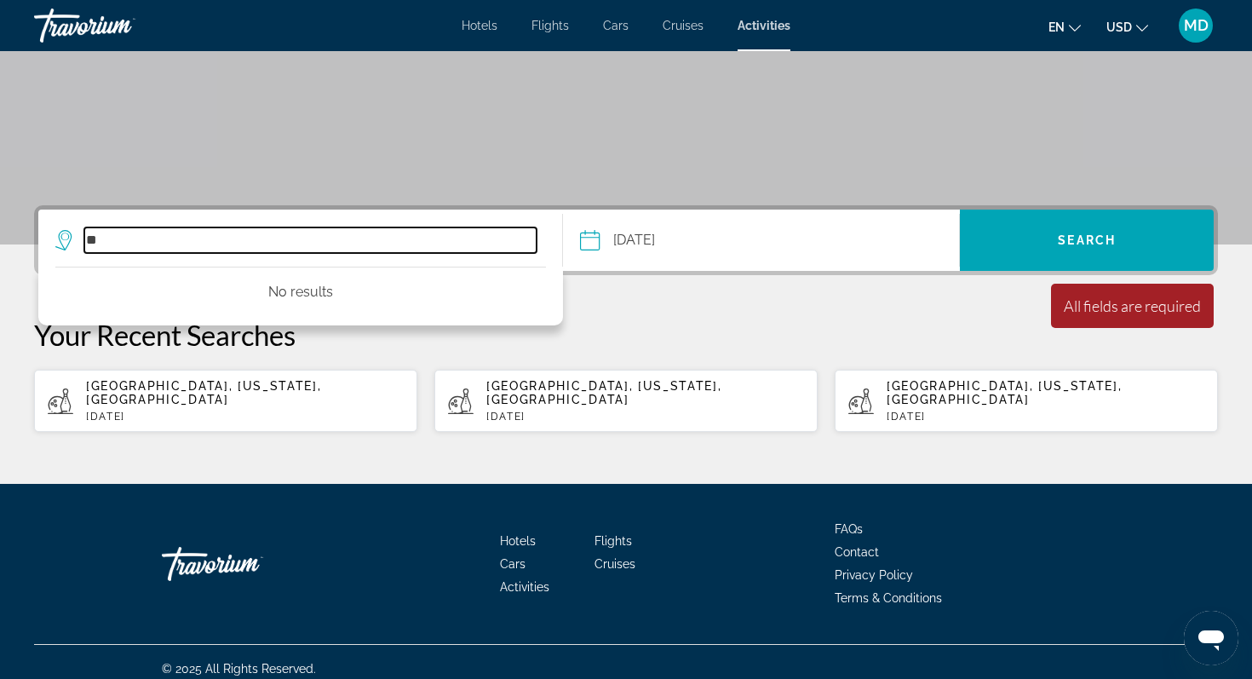
type input "*"
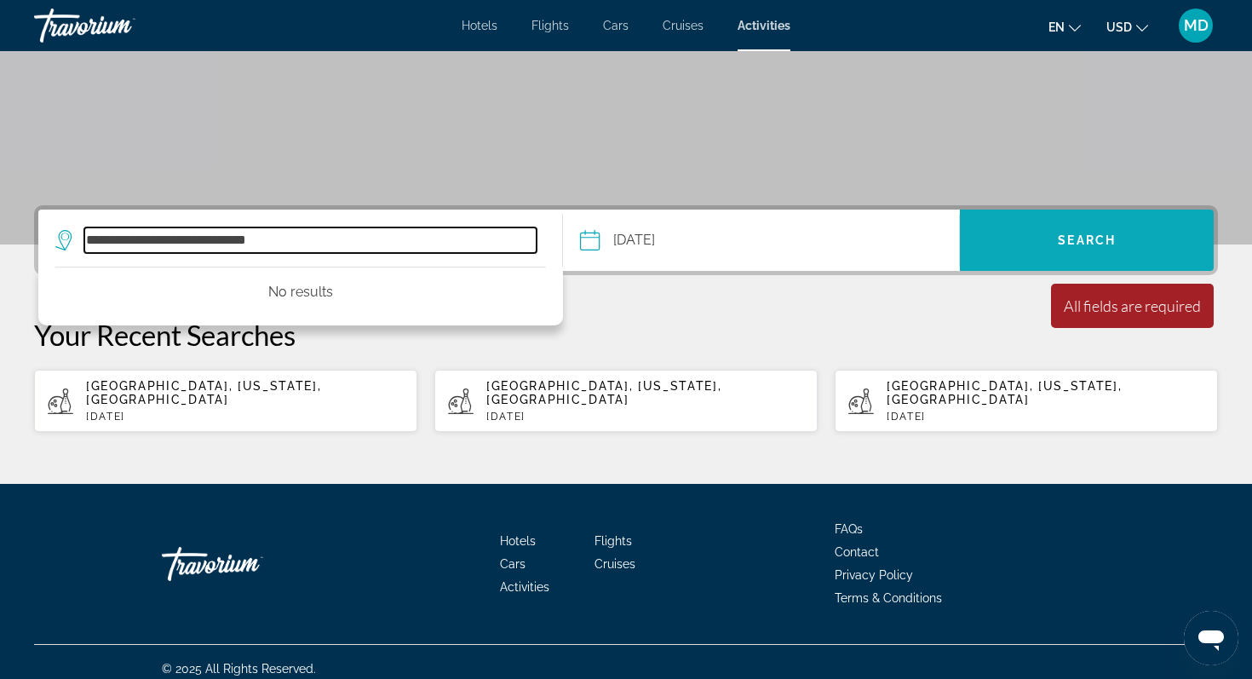
type input "**********"
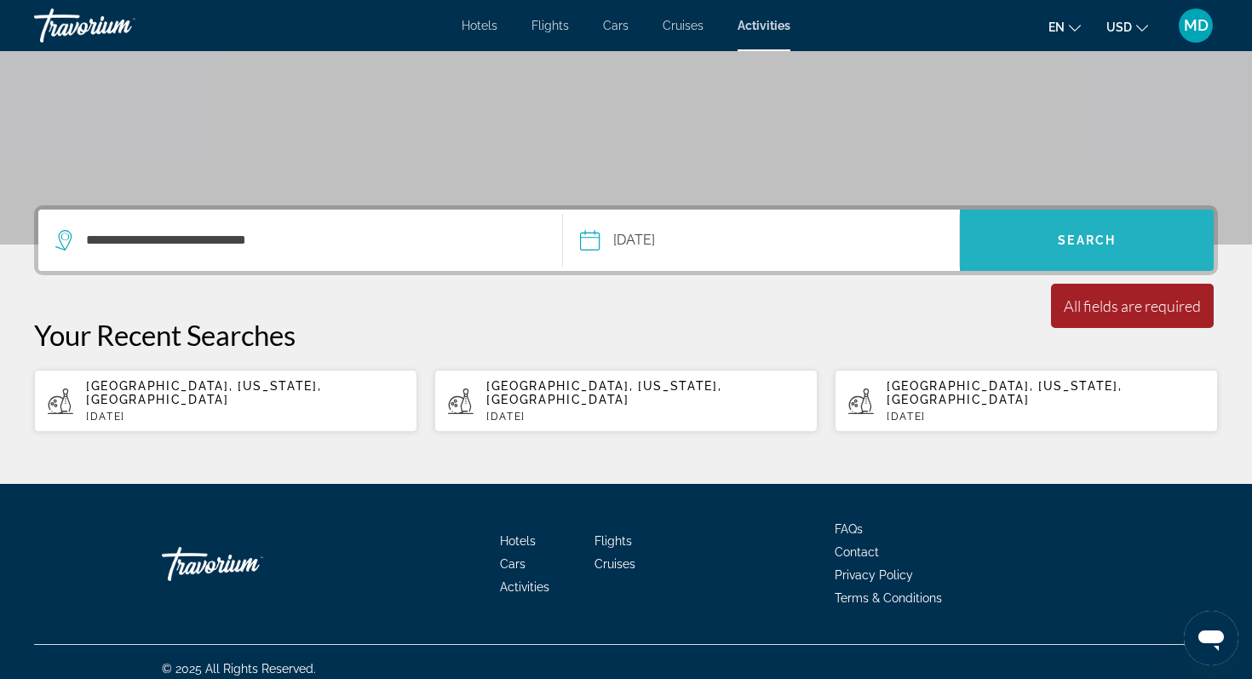
click at [1109, 227] on span "Search" at bounding box center [1087, 240] width 254 height 41
click at [1101, 245] on span "Search" at bounding box center [1087, 240] width 58 height 14
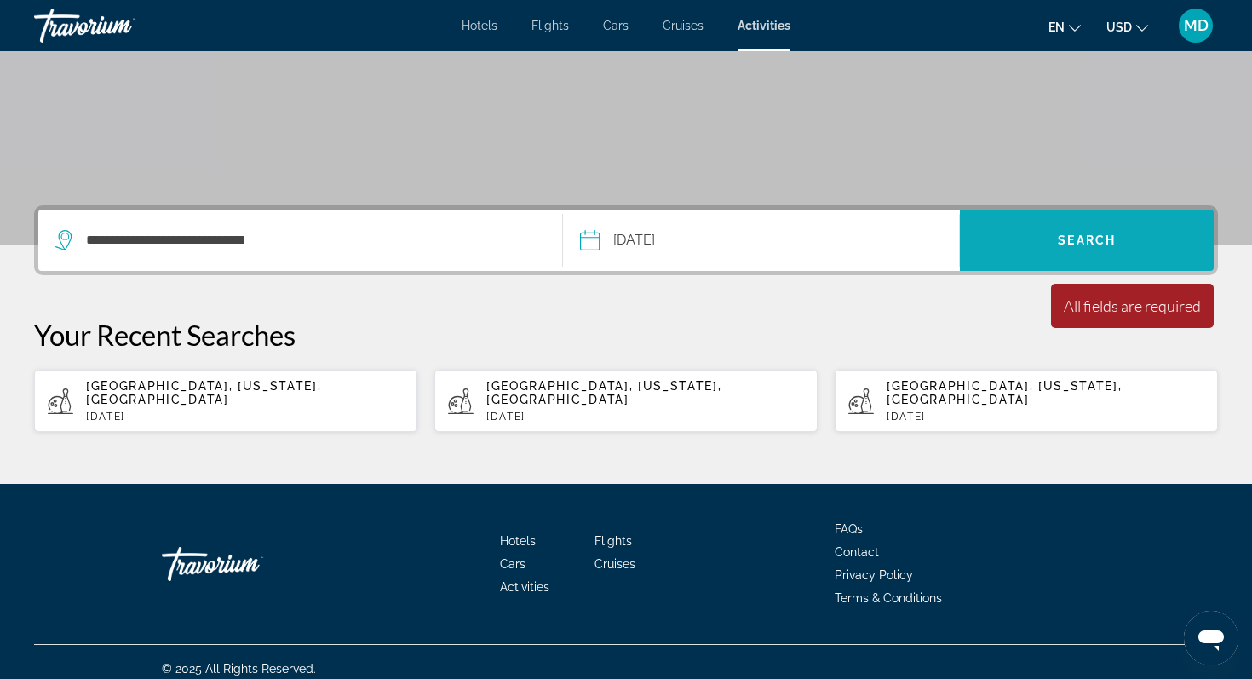
click at [1066, 231] on span "Search" at bounding box center [1087, 240] width 254 height 41
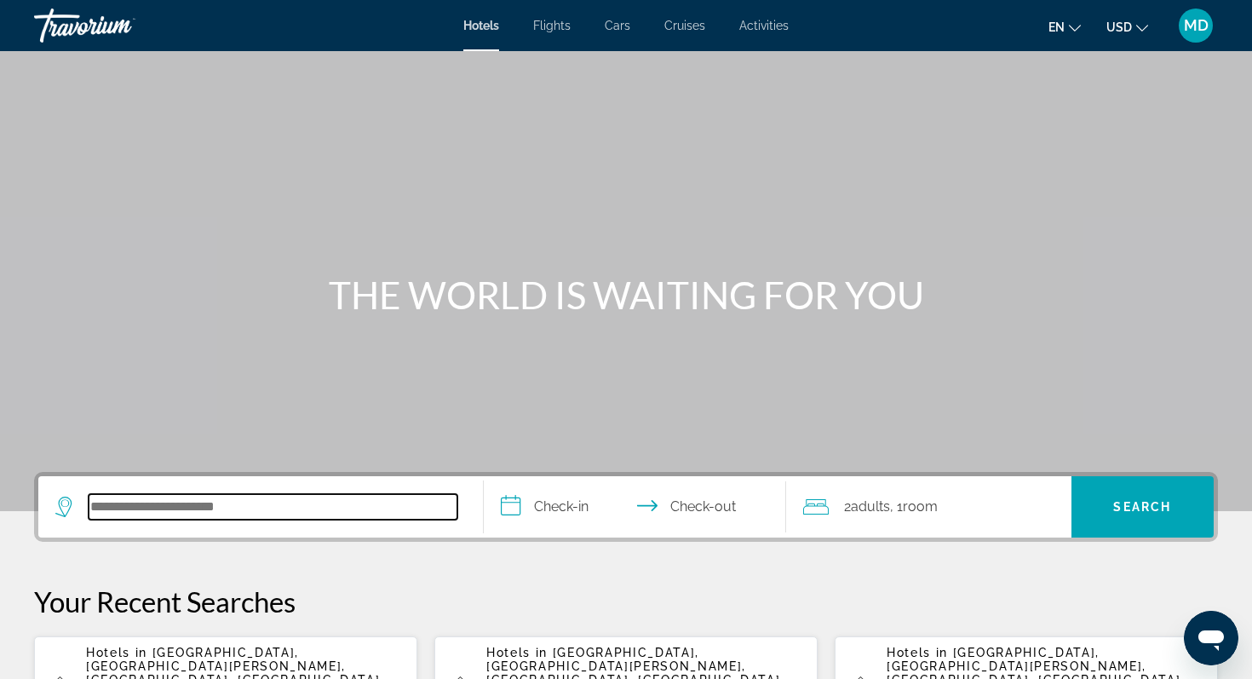
click at [231, 512] on input "Search hotel destination" at bounding box center [273, 507] width 369 height 26
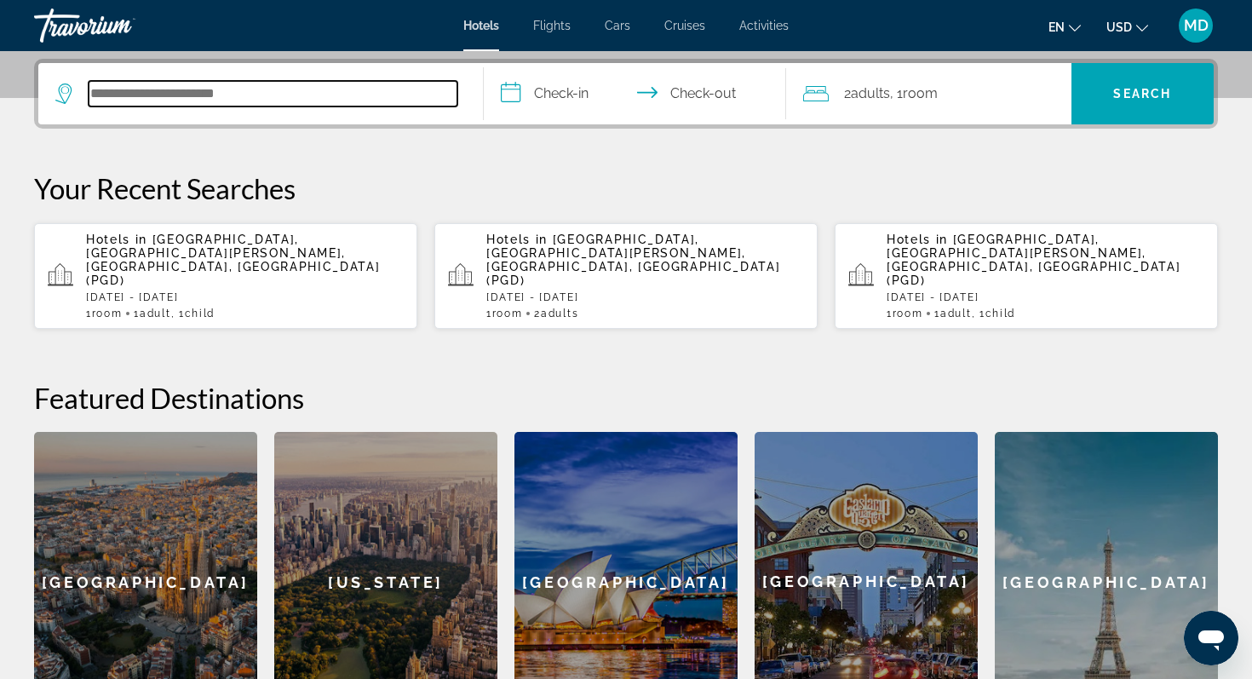
scroll to position [417, 0]
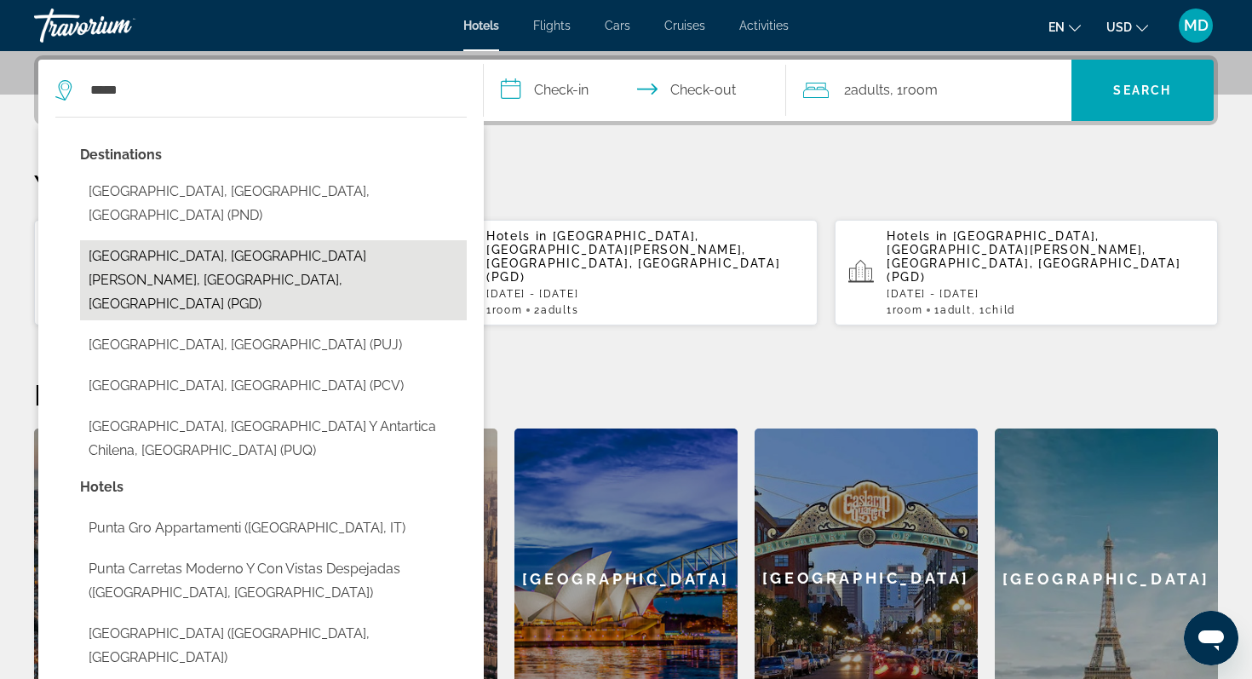
click at [233, 240] on button "[GEOGRAPHIC_DATA], [GEOGRAPHIC_DATA][PERSON_NAME], [GEOGRAPHIC_DATA], [GEOGRAPH…" at bounding box center [273, 280] width 387 height 80
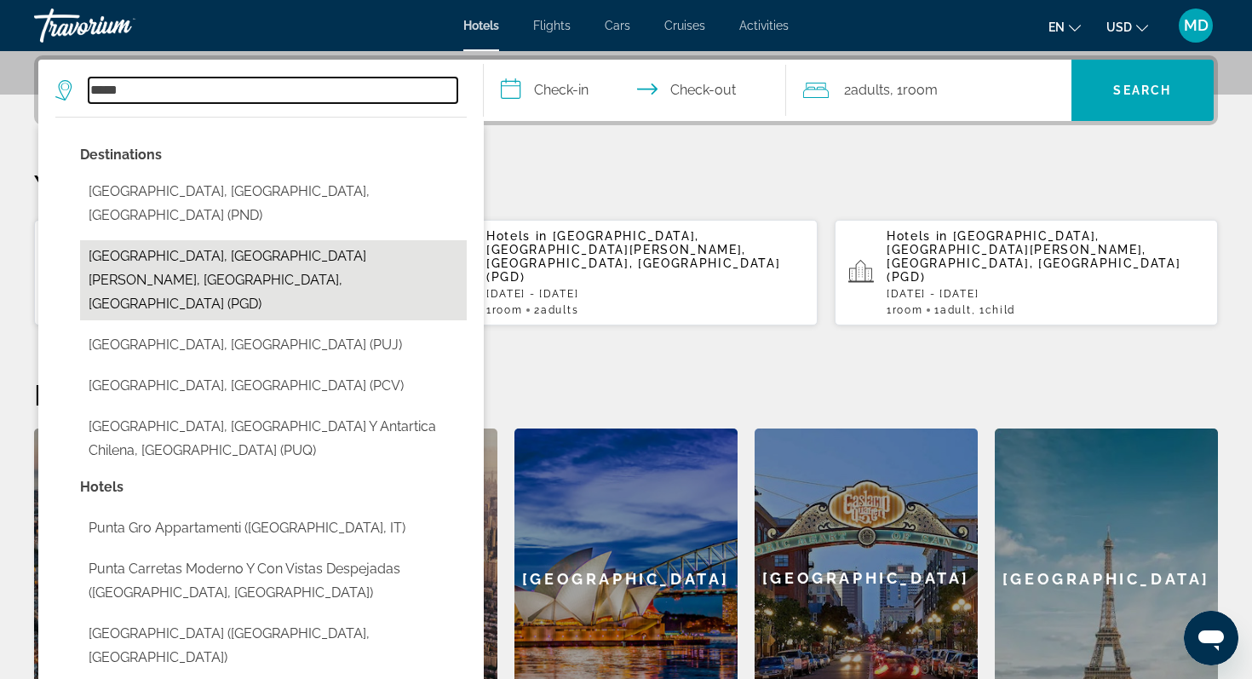
type input "**********"
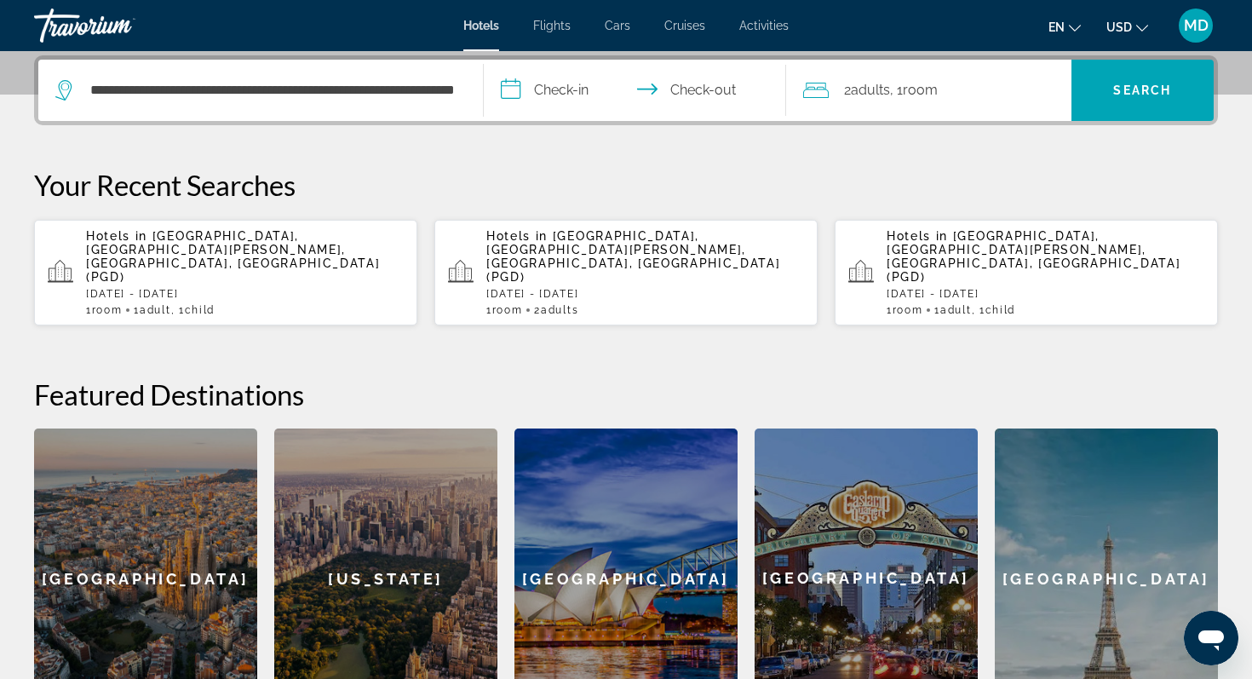
click at [574, 89] on input "**********" at bounding box center [638, 93] width 309 height 66
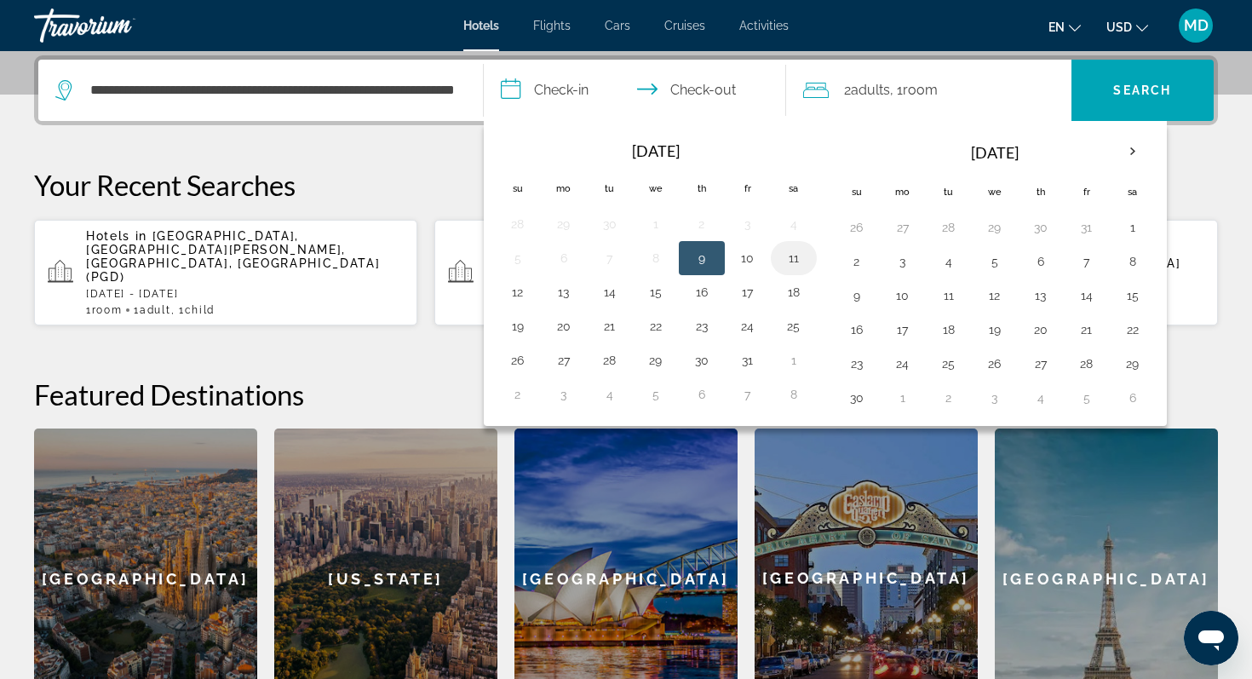
click at [797, 259] on button "11" at bounding box center [793, 258] width 27 height 24
click at [512, 290] on button "12" at bounding box center [517, 292] width 27 height 24
type input "**********"
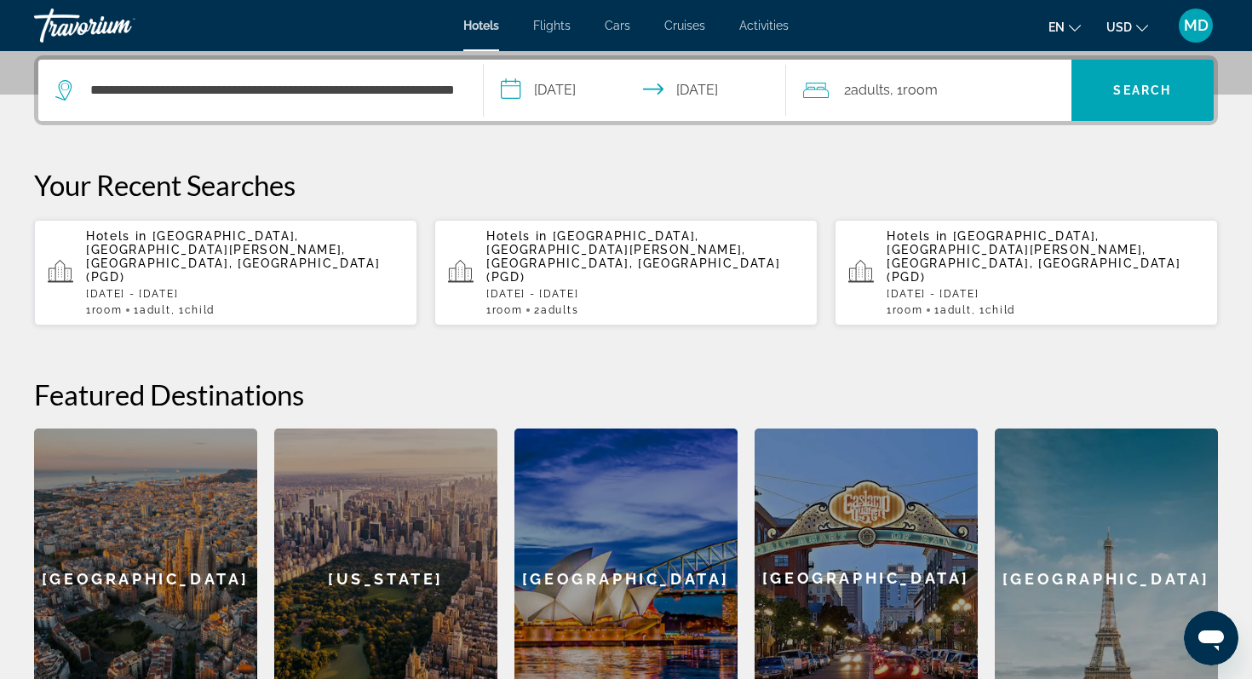
click at [894, 89] on span ", 1 Room rooms" at bounding box center [914, 90] width 48 height 24
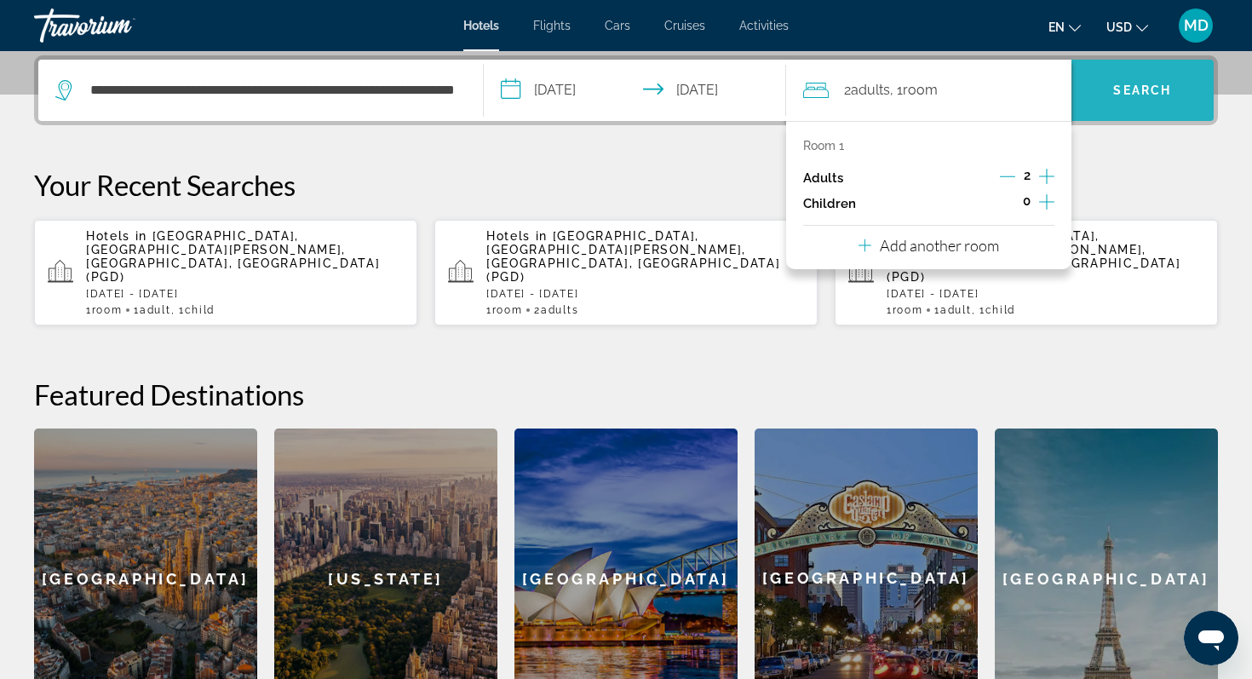
click at [1165, 75] on span "Search" at bounding box center [1143, 90] width 143 height 41
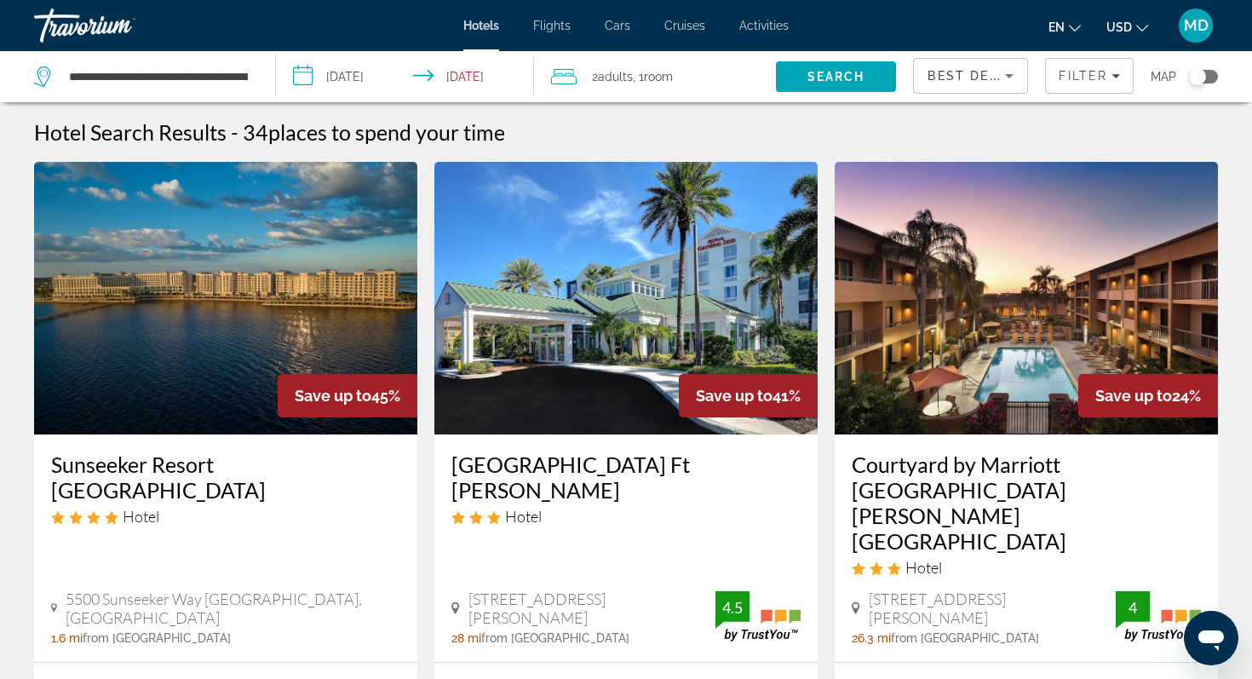
click at [212, 265] on img "Main content" at bounding box center [225, 298] width 383 height 273
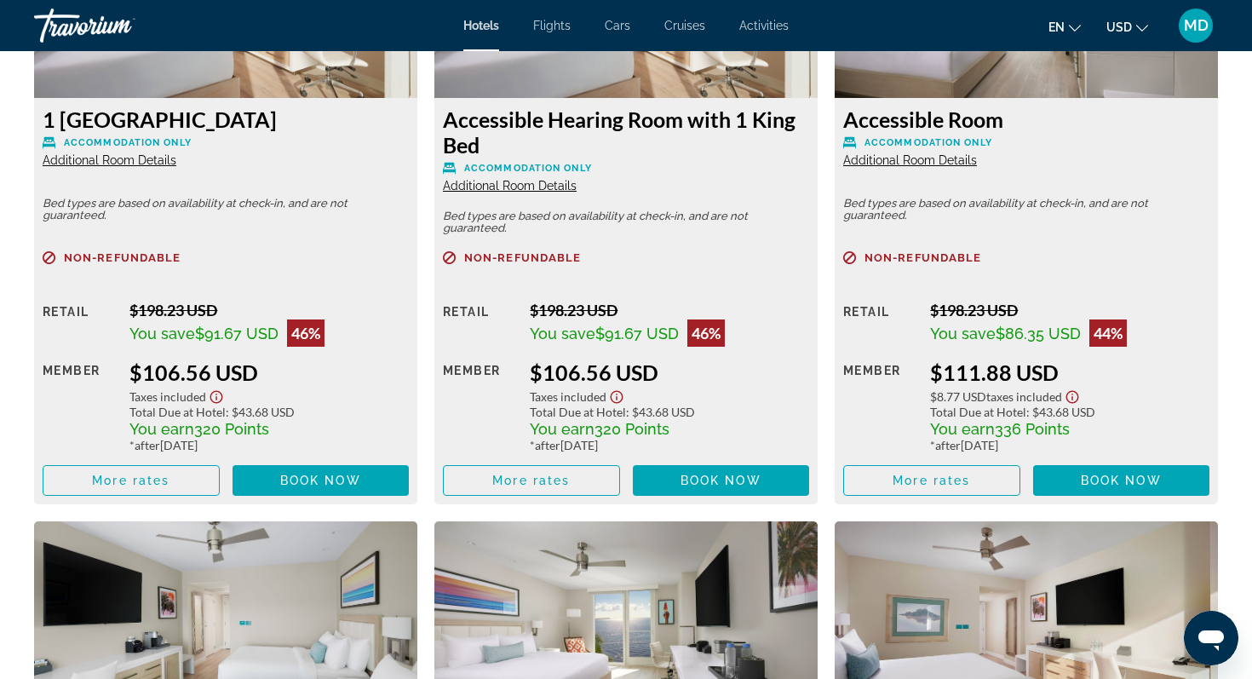
scroll to position [2528, 0]
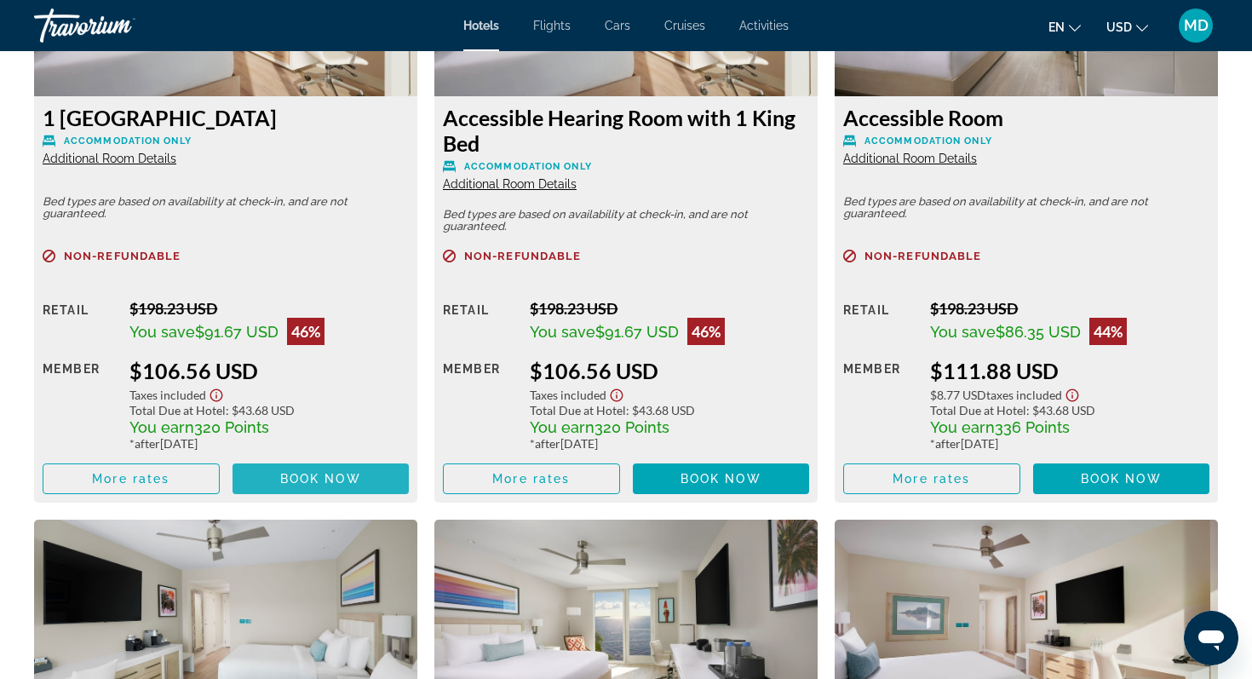
click at [284, 480] on span "Book now" at bounding box center [320, 479] width 81 height 14
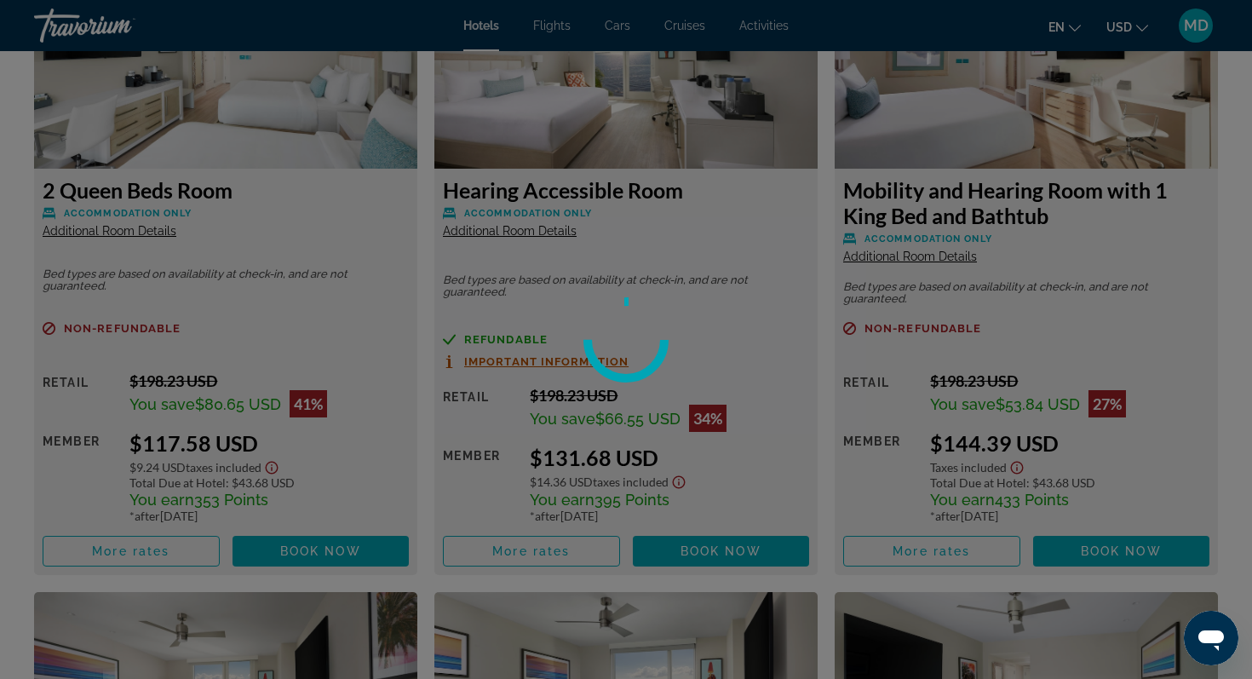
scroll to position [3100, 0]
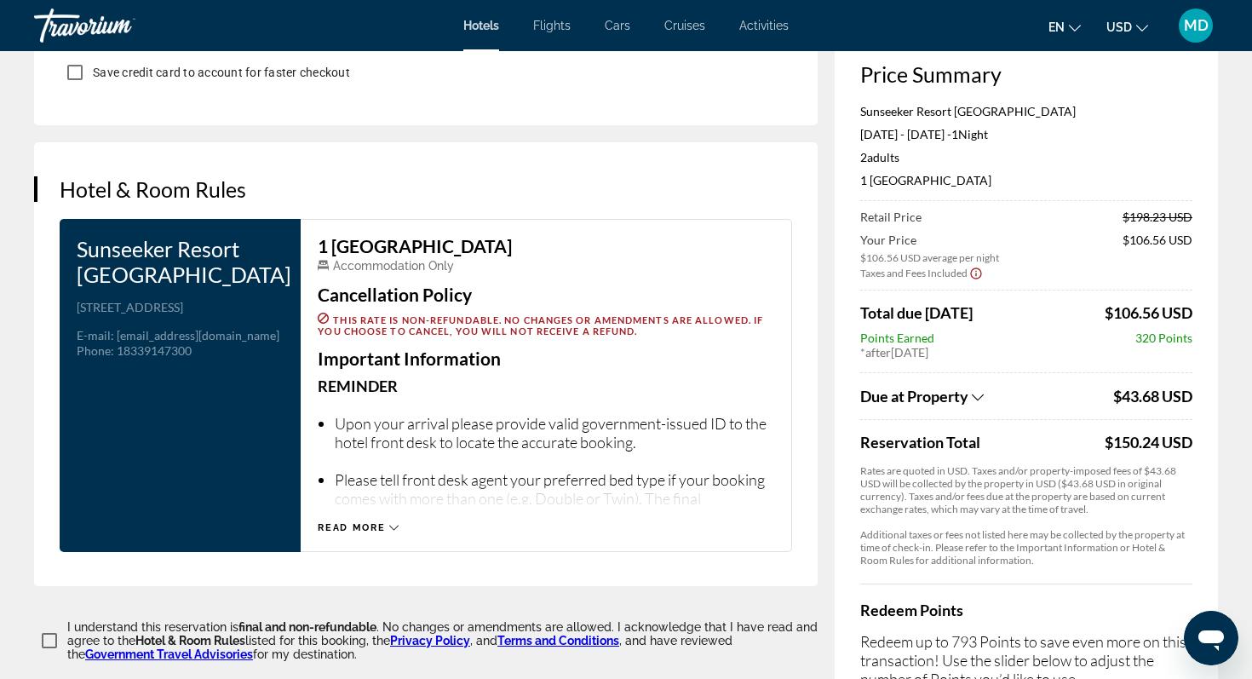
scroll to position [2374, 0]
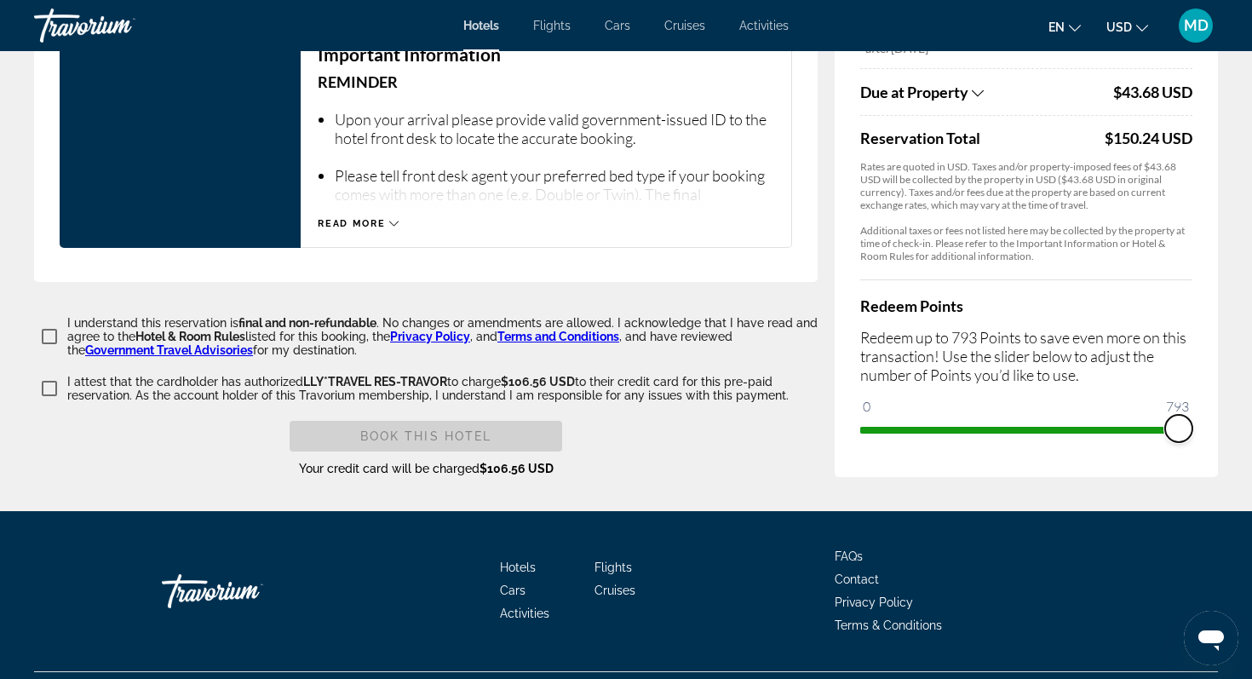
drag, startPoint x: 865, startPoint y: 393, endPoint x: 1250, endPoint y: 374, distance: 385.5
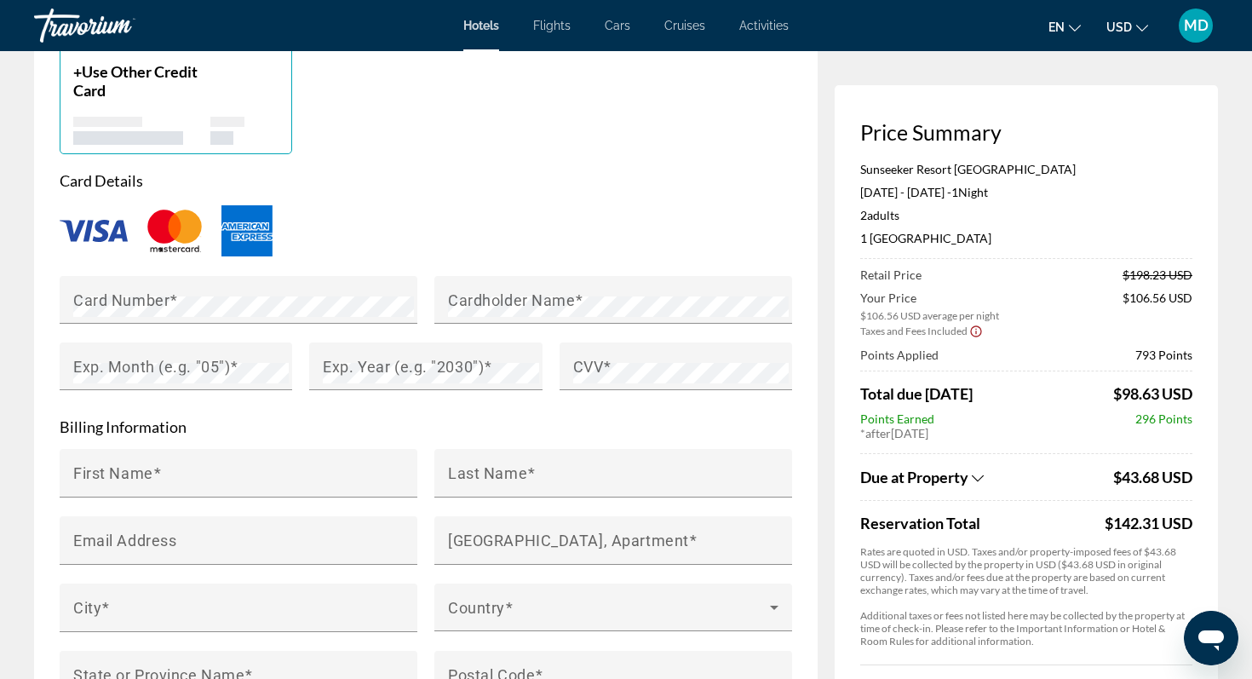
scroll to position [1414, 0]
